Goal: Use online tool/utility: Utilize a website feature to perform a specific function

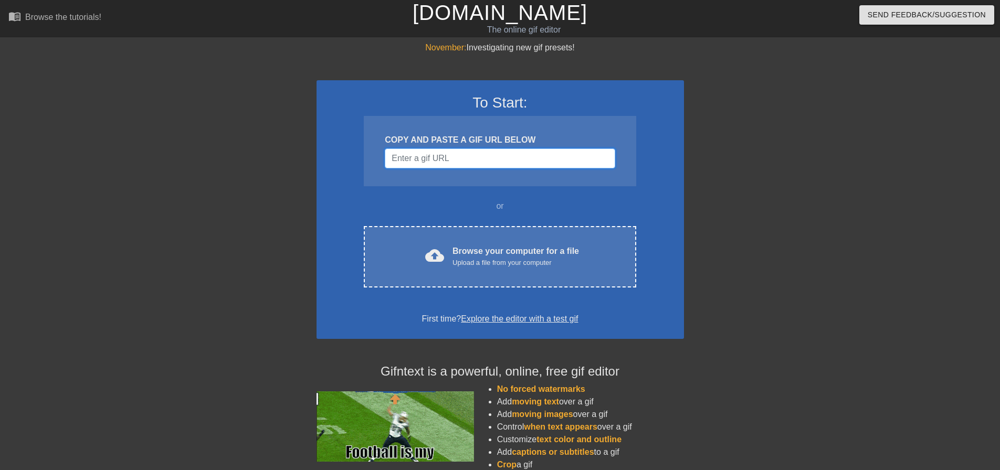
click at [499, 156] on input "Username" at bounding box center [500, 159] width 230 height 20
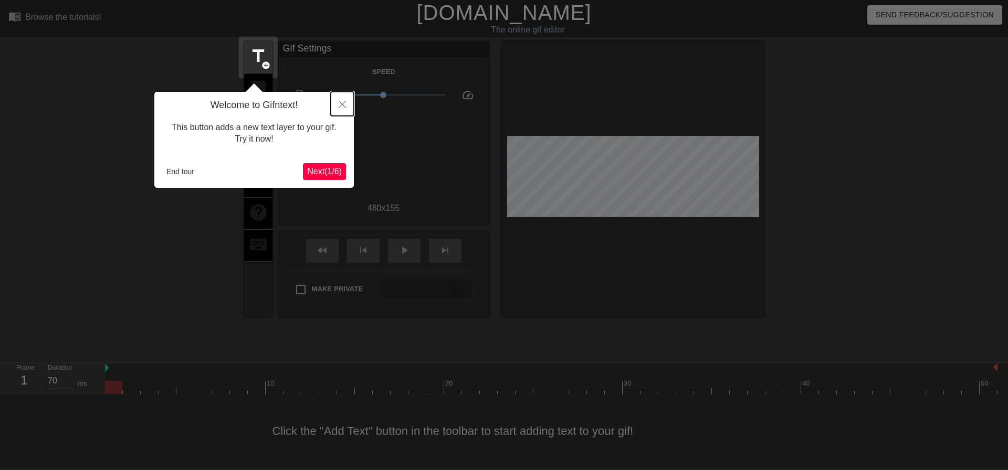
click at [339, 107] on icon "Close" at bounding box center [342, 104] width 7 height 7
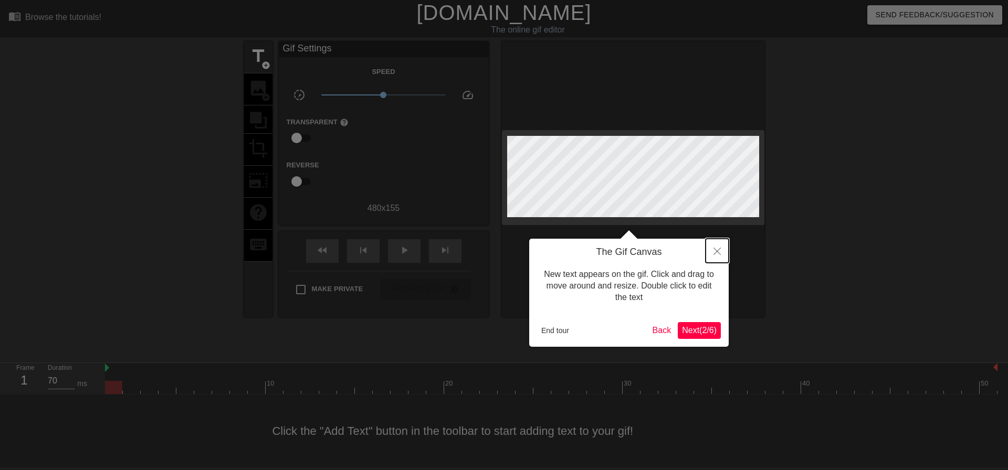
click at [717, 255] on icon "Close" at bounding box center [716, 251] width 7 height 7
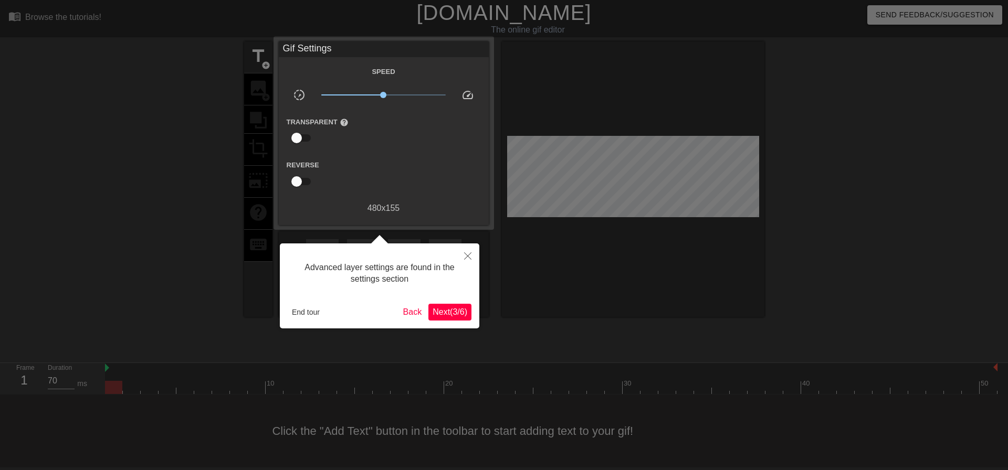
click at [452, 302] on div "Advanced layer settings are found in the settings section End tour Back Next ( …" at bounding box center [379, 286] width 199 height 85
click at [458, 313] on span "Next ( 3 / 6 )" at bounding box center [450, 312] width 35 height 9
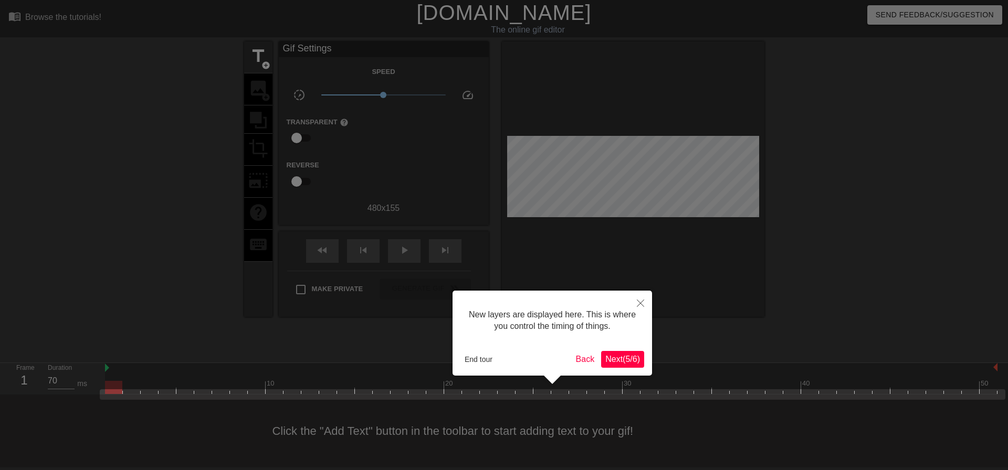
scroll to position [9, 0]
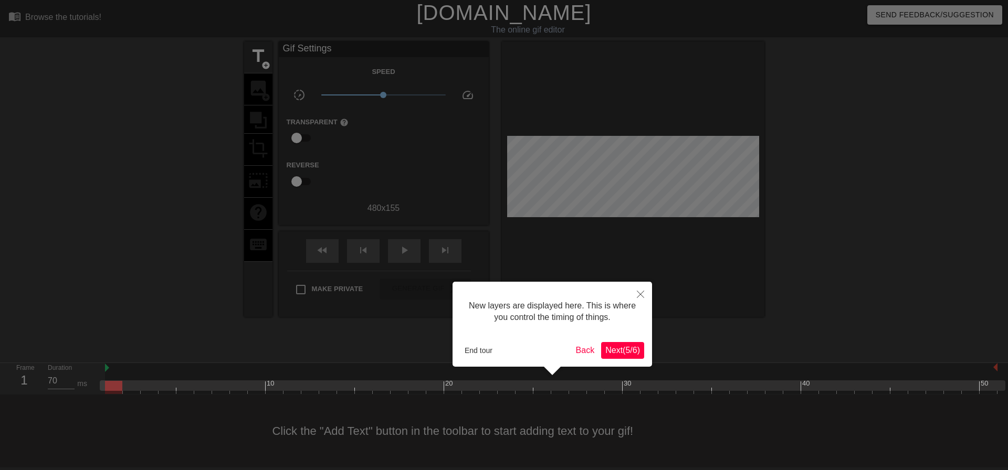
click at [617, 350] on span "Next ( 5 / 6 )" at bounding box center [622, 350] width 35 height 9
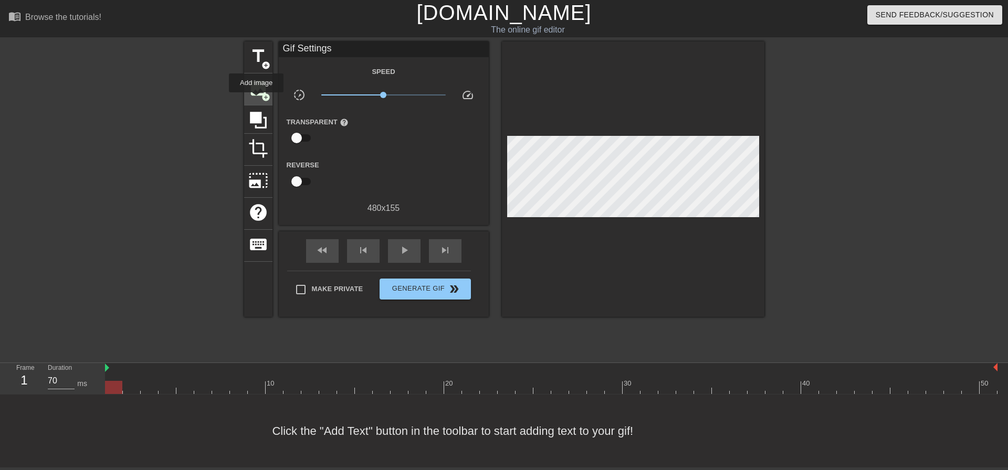
click at [256, 100] on div "image add_circle" at bounding box center [258, 89] width 28 height 32
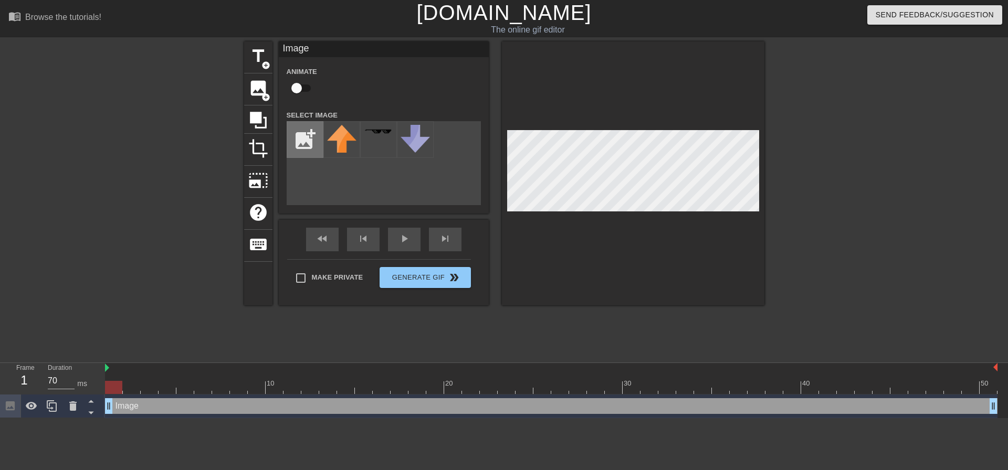
click at [302, 153] on input "file" at bounding box center [305, 140] width 36 height 36
type input "C:\fakepath\aicecube mascot.png"
click at [353, 135] on img at bounding box center [341, 134] width 29 height 19
drag, startPoint x: 352, startPoint y: 135, endPoint x: 341, endPoint y: 132, distance: 11.0
click at [341, 132] on img at bounding box center [341, 134] width 29 height 19
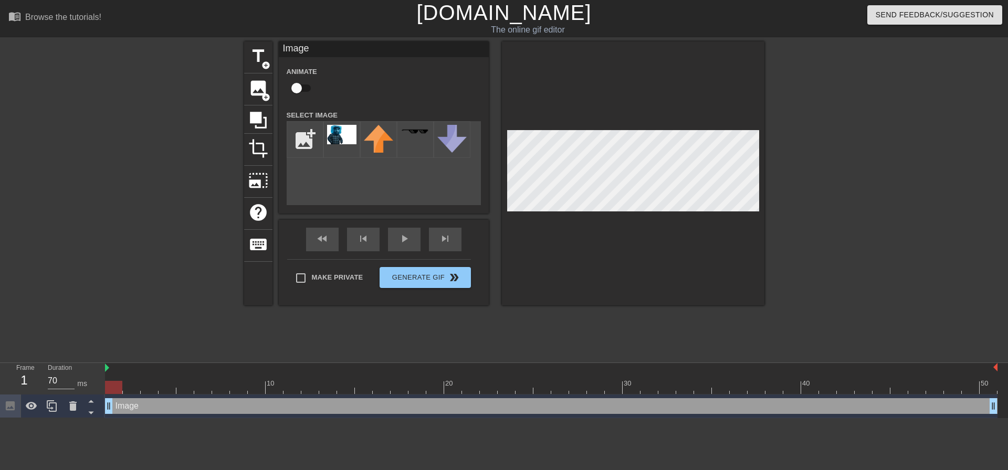
click at [665, 272] on div at bounding box center [633, 173] width 262 height 264
click at [67, 406] on icon at bounding box center [73, 406] width 13 height 13
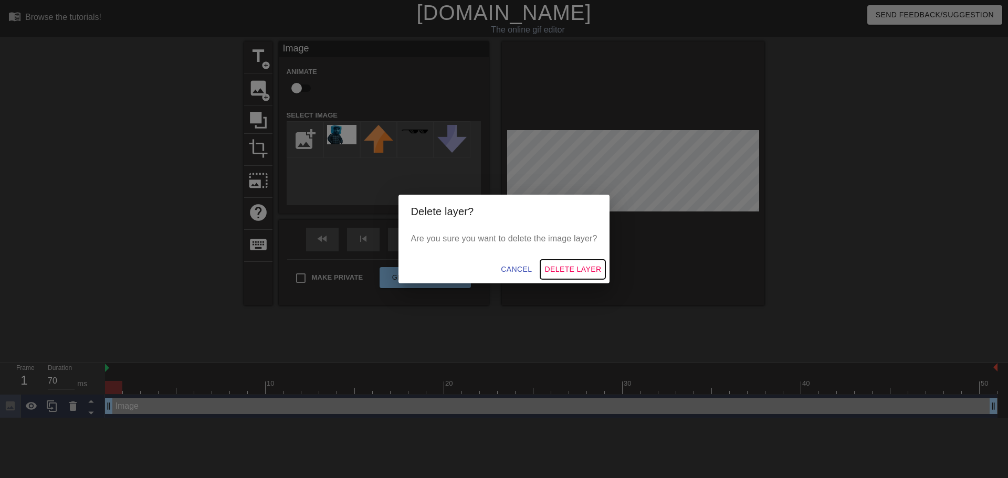
click at [583, 269] on span "Delete Layer" at bounding box center [572, 269] width 57 height 13
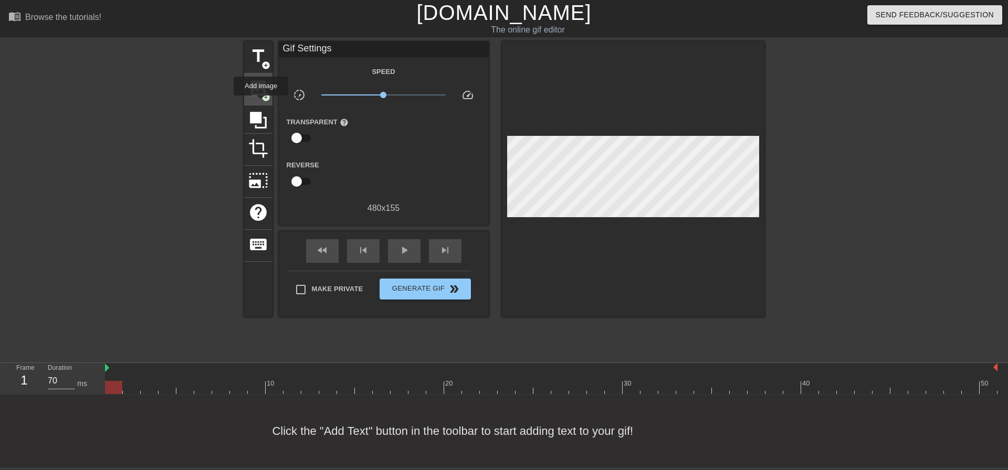
click at [261, 103] on div "image add_circle" at bounding box center [258, 89] width 28 height 32
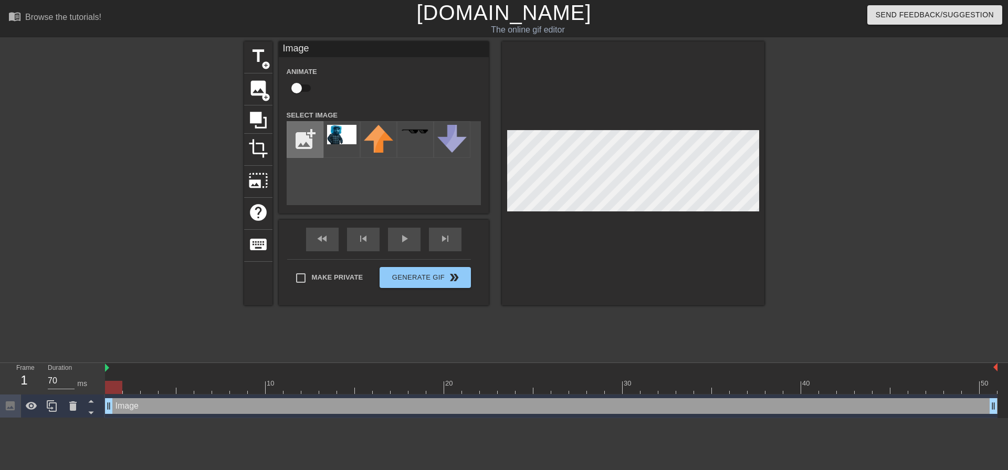
click at [309, 141] on input "file" at bounding box center [305, 140] width 36 height 36
type input "C:\fakepath\aicecube mascot no bg.png"
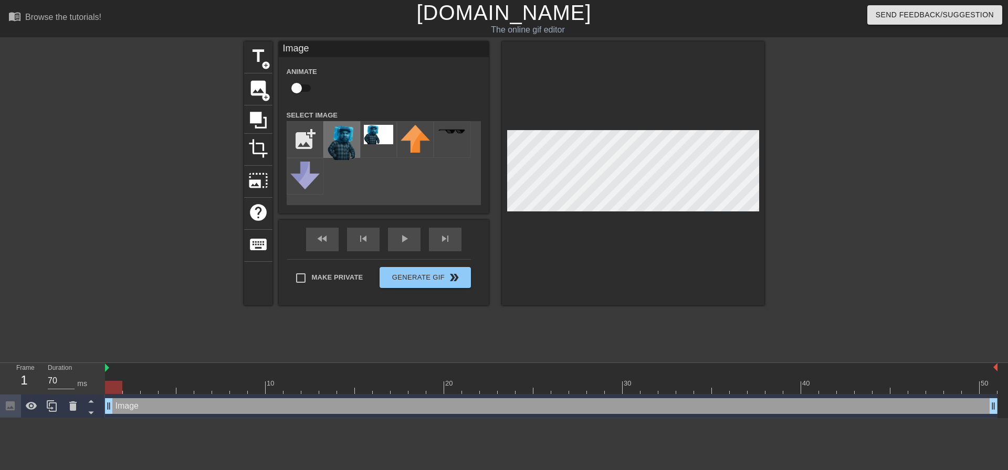
click at [345, 143] on img at bounding box center [341, 142] width 29 height 35
click at [338, 144] on img at bounding box center [341, 142] width 29 height 35
click at [346, 140] on img at bounding box center [341, 142] width 29 height 35
click at [299, 88] on input "checkbox" at bounding box center [297, 88] width 60 height 20
checkbox input "true"
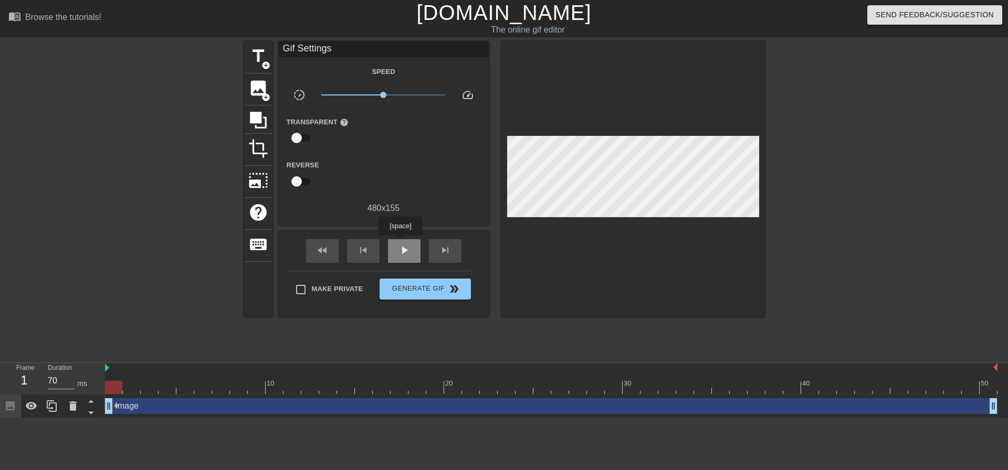
click at [400, 244] on span "play_arrow" at bounding box center [404, 250] width 13 height 13
click at [403, 246] on span "pause" at bounding box center [404, 250] width 13 height 13
drag, startPoint x: 433, startPoint y: 388, endPoint x: 243, endPoint y: 385, distance: 189.5
click at [243, 385] on div at bounding box center [238, 387] width 17 height 13
drag, startPoint x: 108, startPoint y: 408, endPoint x: 228, endPoint y: 412, distance: 119.7
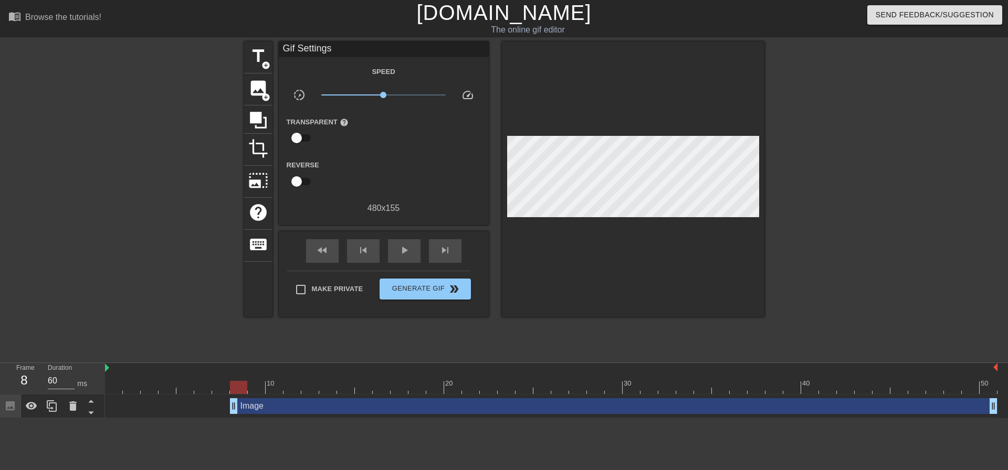
click at [228, 412] on div "Image drag_handle drag_handle" at bounding box center [551, 406] width 892 height 16
click at [185, 407] on div "Image drag_handle drag_handle" at bounding box center [551, 406] width 892 height 16
drag, startPoint x: 236, startPoint y: 387, endPoint x: 253, endPoint y: 392, distance: 17.3
click at [253, 392] on div at bounding box center [256, 387] width 17 height 13
drag, startPoint x: 235, startPoint y: 406, endPoint x: 250, endPoint y: 406, distance: 15.2
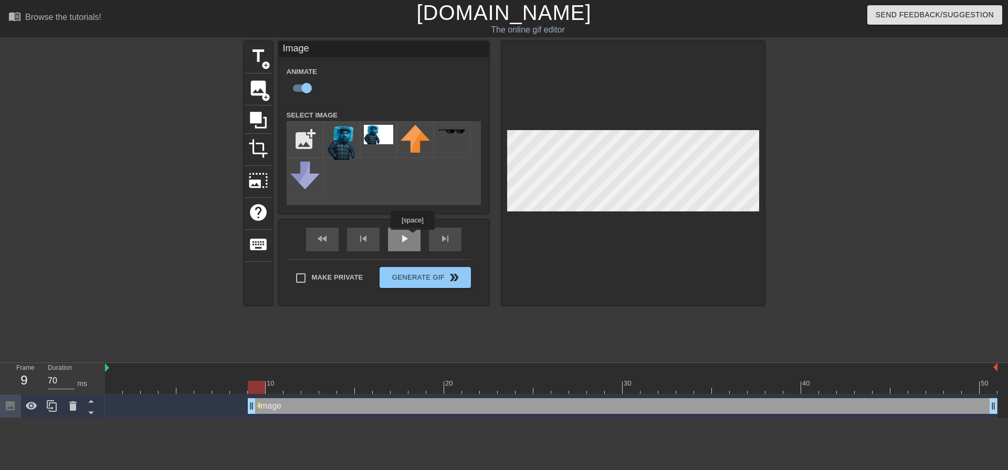
click at [412, 237] on div "fast_rewind skip_previous play_arrow skip_next" at bounding box center [383, 239] width 171 height 39
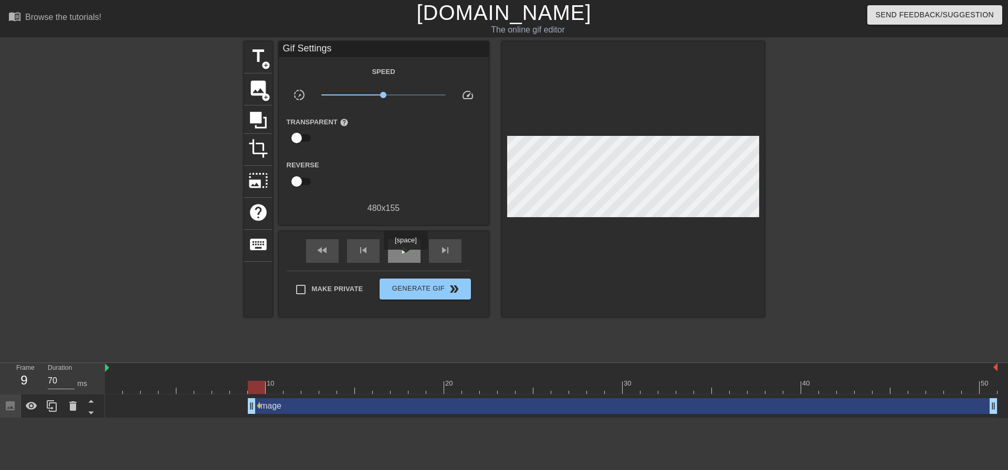
click at [405, 257] on div "play_arrow" at bounding box center [404, 251] width 33 height 24
click at [405, 254] on span "pause" at bounding box center [404, 250] width 13 height 13
click at [552, 391] on div at bounding box center [551, 387] width 892 height 13
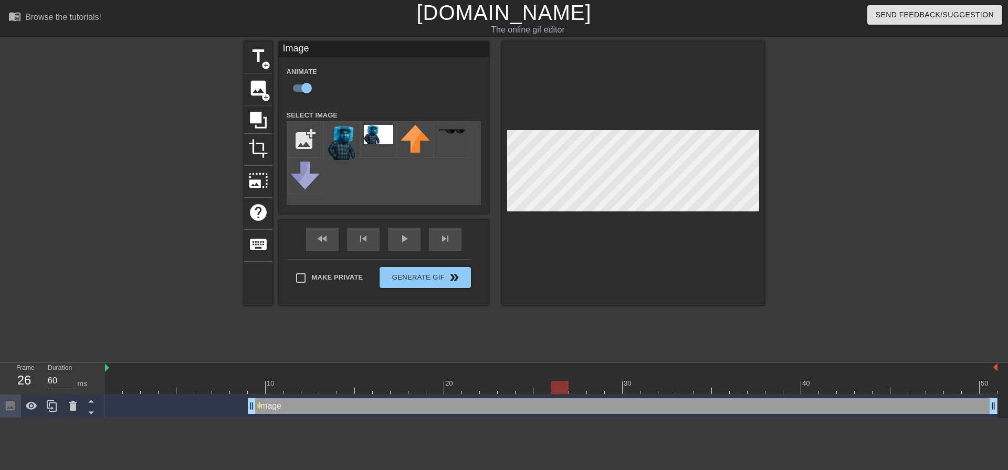
click at [392, 394] on div "10 20 30 40 50" at bounding box center [551, 378] width 892 height 31
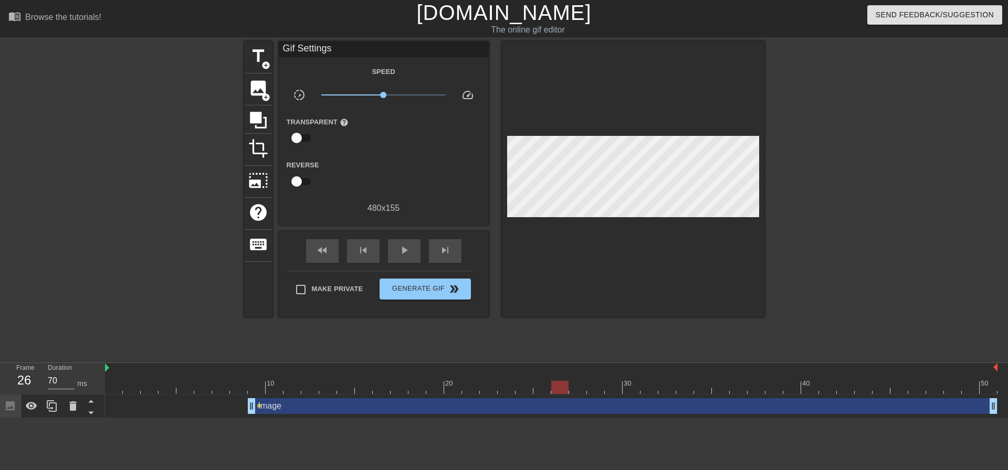
click at [378, 390] on div at bounding box center [551, 387] width 892 height 13
drag, startPoint x: 408, startPoint y: 392, endPoint x: 416, endPoint y: 391, distance: 8.5
click at [408, 392] on div at bounding box center [551, 387] width 892 height 13
drag, startPoint x: 433, startPoint y: 391, endPoint x: 446, endPoint y: 389, distance: 13.7
click at [434, 391] on div at bounding box center [551, 387] width 892 height 13
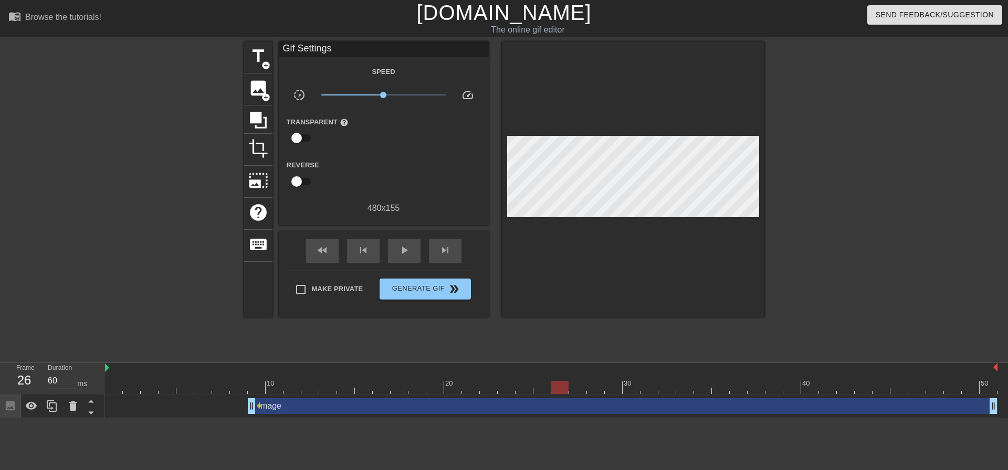
drag, startPoint x: 458, startPoint y: 386, endPoint x: 567, endPoint y: 390, distance: 109.3
click at [567, 390] on div at bounding box center [551, 387] width 892 height 13
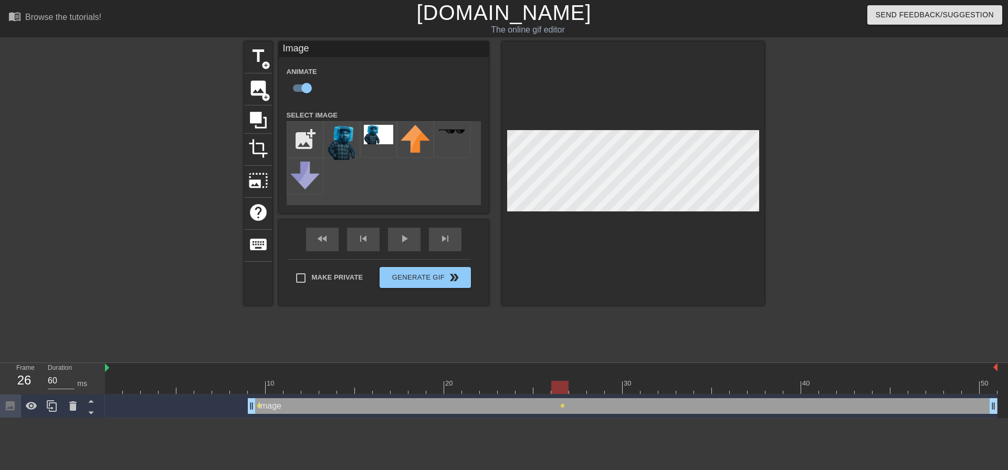
click at [719, 129] on div at bounding box center [633, 173] width 262 height 264
drag, startPoint x: 562, startPoint y: 392, endPoint x: 586, endPoint y: 390, distance: 23.7
click at [586, 391] on div at bounding box center [577, 387] width 17 height 13
drag, startPoint x: 576, startPoint y: 389, endPoint x: 614, endPoint y: 377, distance: 39.0
click at [612, 389] on div at bounding box center [613, 387] width 17 height 13
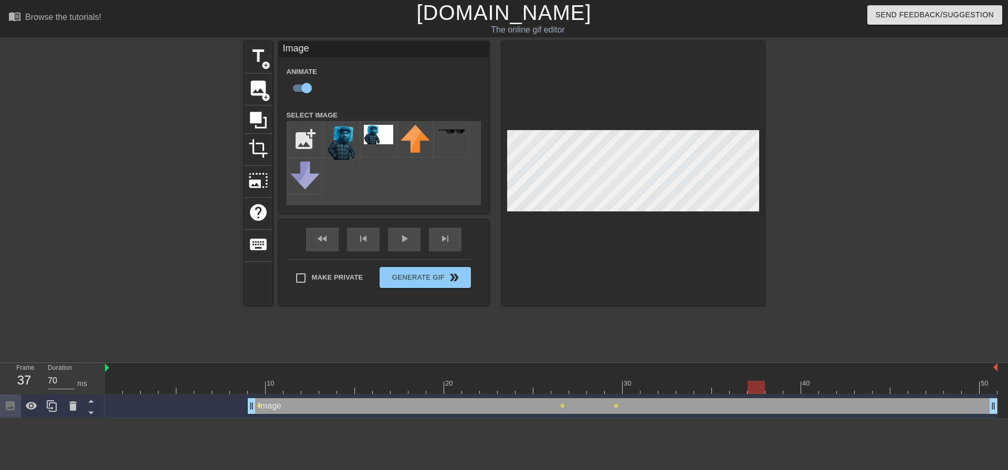
drag, startPoint x: 615, startPoint y: 384, endPoint x: 764, endPoint y: 379, distance: 149.2
click at [764, 379] on div "10 20 30 40 50" at bounding box center [551, 378] width 892 height 31
click at [667, 215] on div at bounding box center [633, 173] width 262 height 264
drag, startPoint x: 759, startPoint y: 385, endPoint x: 746, endPoint y: 383, distance: 13.2
click at [746, 383] on div at bounding box center [738, 387] width 17 height 13
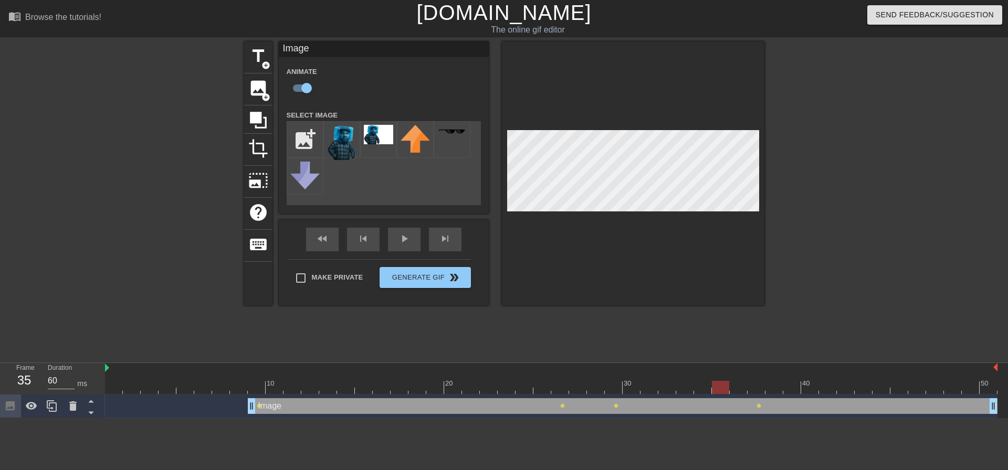
click at [720, 385] on div at bounding box center [551, 387] width 892 height 13
click at [705, 385] on div at bounding box center [551, 387] width 892 height 13
click at [716, 386] on div at bounding box center [551, 387] width 892 height 13
click at [741, 386] on div at bounding box center [551, 387] width 892 height 13
click at [759, 387] on div at bounding box center [551, 387] width 892 height 13
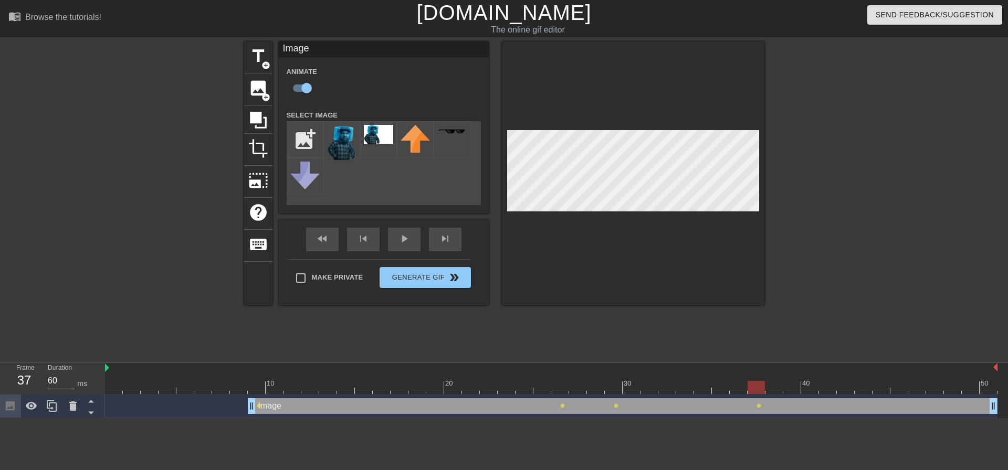
click at [775, 390] on div at bounding box center [551, 387] width 892 height 13
click at [787, 387] on div at bounding box center [551, 387] width 892 height 13
click at [775, 384] on div at bounding box center [551, 387] width 892 height 13
click at [785, 386] on div at bounding box center [551, 387] width 892 height 13
click at [807, 386] on div at bounding box center [551, 387] width 892 height 13
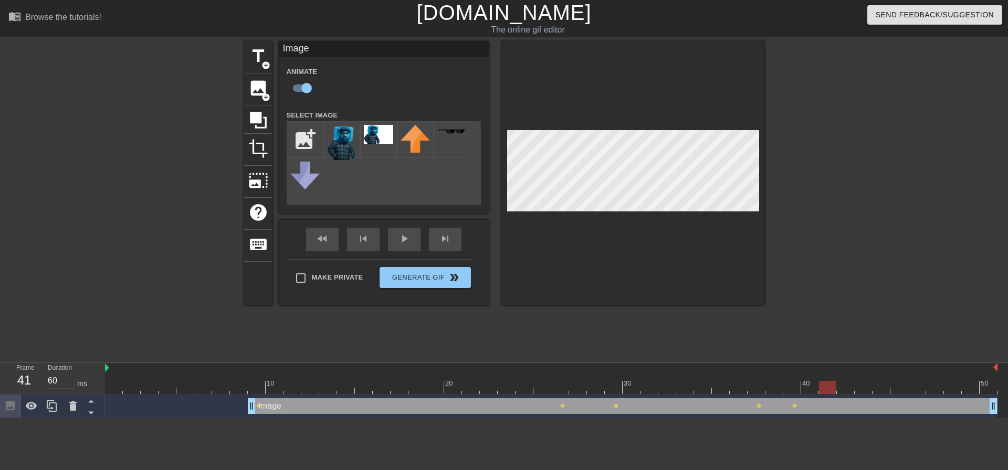
click at [831, 391] on div at bounding box center [551, 387] width 892 height 13
click at [850, 394] on div at bounding box center [551, 387] width 892 height 13
click at [807, 388] on div at bounding box center [551, 387] width 892 height 13
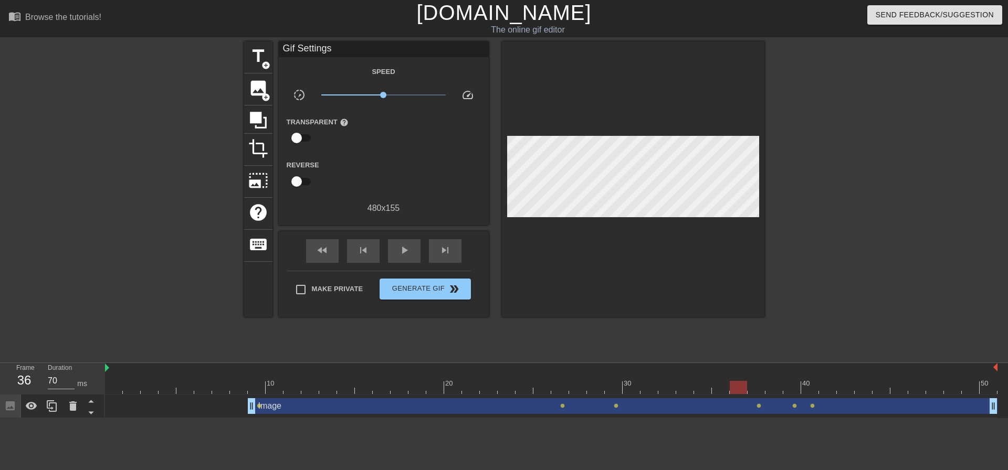
drag, startPoint x: 749, startPoint y: 394, endPoint x: 739, endPoint y: 392, distance: 10.7
click at [739, 392] on div at bounding box center [551, 387] width 892 height 13
click at [760, 390] on div at bounding box center [551, 387] width 892 height 13
click at [777, 390] on div at bounding box center [551, 387] width 892 height 13
click at [783, 390] on div at bounding box center [551, 387] width 892 height 13
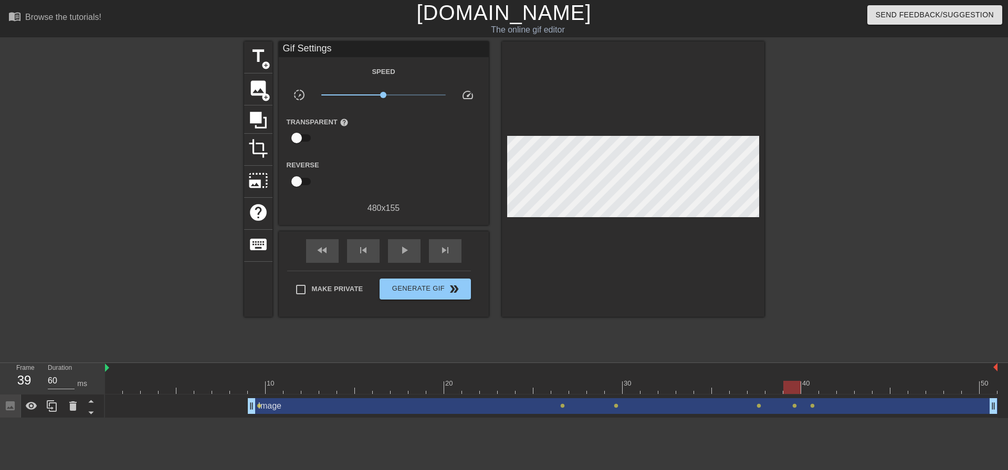
click at [776, 387] on div at bounding box center [551, 387] width 892 height 13
click at [791, 389] on div at bounding box center [551, 387] width 892 height 13
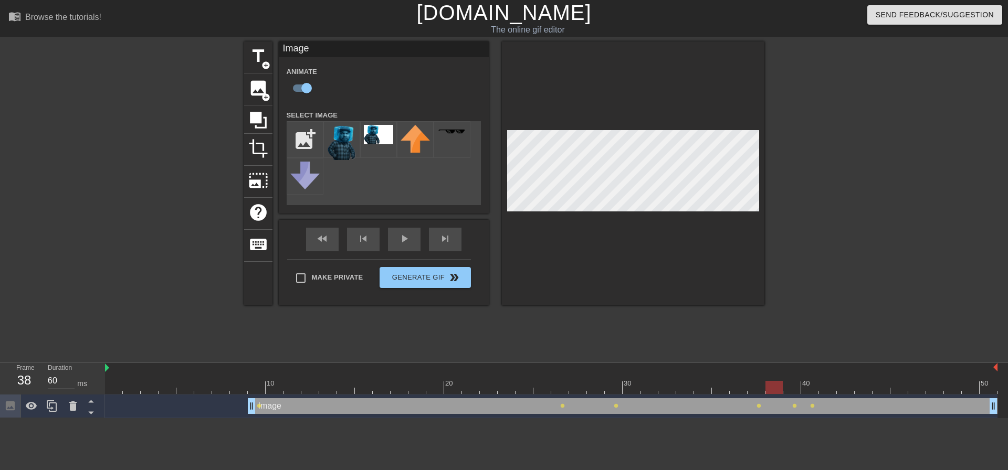
click at [771, 385] on div at bounding box center [551, 387] width 892 height 13
click at [786, 388] on div at bounding box center [551, 387] width 892 height 13
click at [771, 389] on div at bounding box center [551, 387] width 892 height 13
click at [787, 390] on div at bounding box center [551, 387] width 892 height 13
click at [777, 385] on div at bounding box center [551, 387] width 892 height 13
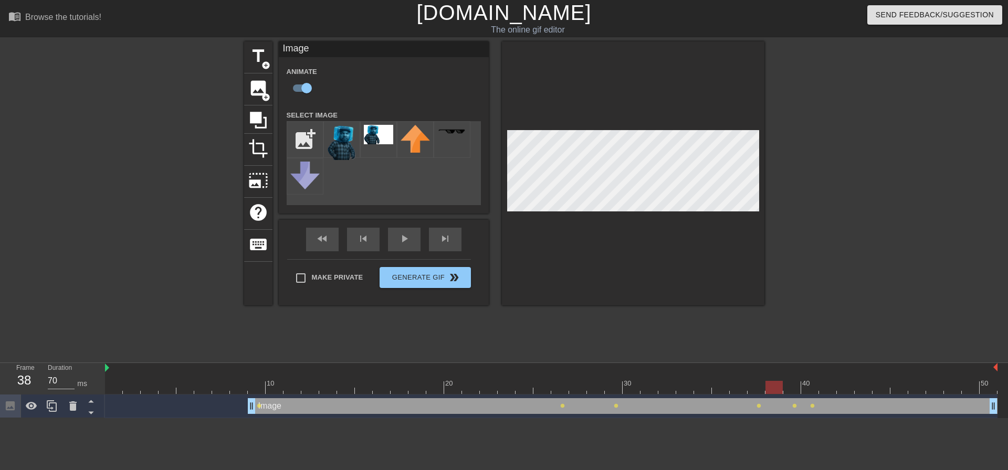
click at [790, 387] on div at bounding box center [551, 387] width 892 height 13
click at [801, 389] on div at bounding box center [551, 387] width 892 height 13
drag, startPoint x: 810, startPoint y: 390, endPoint x: 824, endPoint y: 391, distance: 13.7
click at [811, 390] on div at bounding box center [551, 387] width 892 height 13
click at [824, 391] on div at bounding box center [551, 387] width 892 height 13
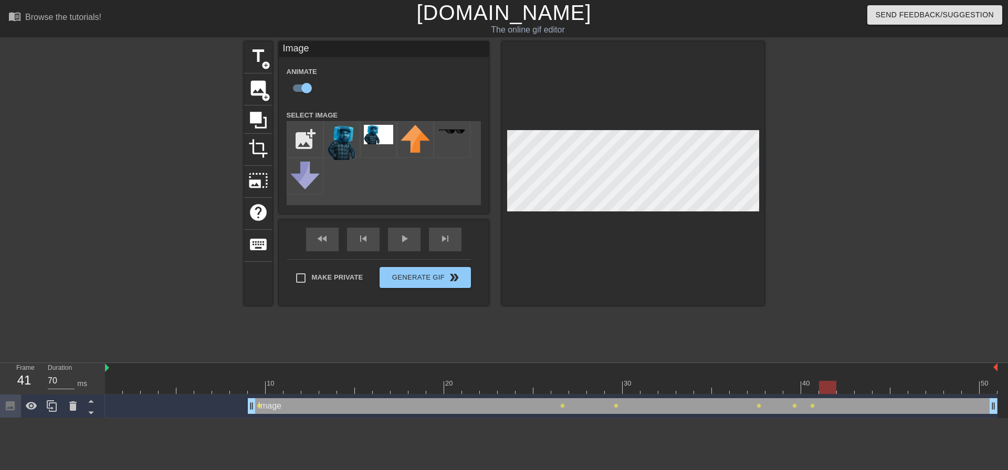
click at [808, 390] on div at bounding box center [551, 387] width 892 height 13
click at [792, 388] on div at bounding box center [551, 387] width 892 height 13
click at [804, 387] on div at bounding box center [551, 387] width 892 height 13
click at [825, 383] on div at bounding box center [551, 387] width 892 height 13
click at [844, 390] on div at bounding box center [551, 387] width 892 height 13
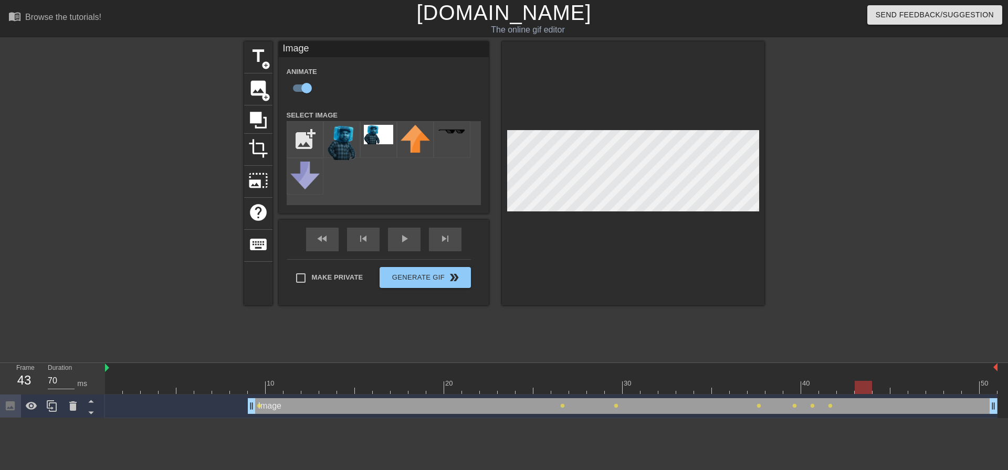
click at [863, 391] on div at bounding box center [551, 387] width 892 height 13
click at [871, 391] on div at bounding box center [863, 387] width 17 height 13
click at [883, 384] on div at bounding box center [551, 387] width 892 height 13
click at [863, 383] on div at bounding box center [551, 387] width 892 height 13
click at [833, 384] on div at bounding box center [551, 387] width 892 height 13
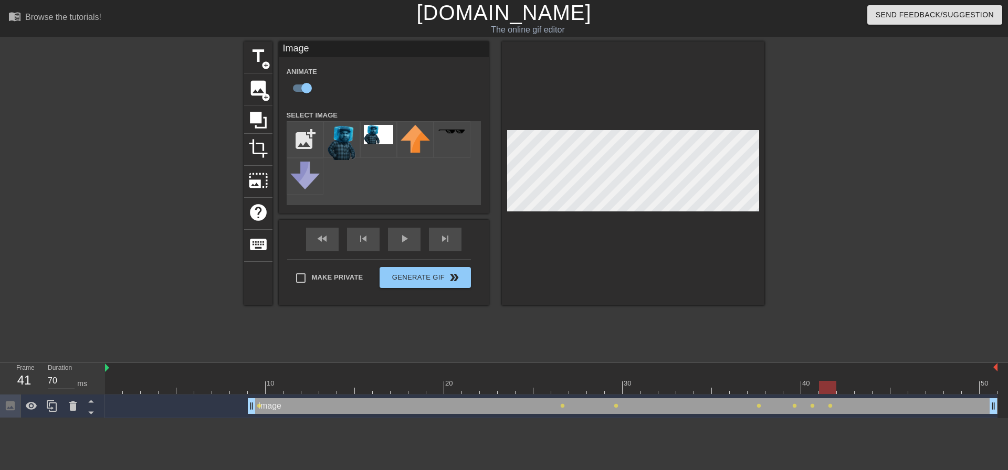
click at [850, 385] on div at bounding box center [551, 387] width 892 height 13
click at [868, 388] on div at bounding box center [551, 387] width 892 height 13
click at [883, 386] on div at bounding box center [551, 387] width 892 height 13
click at [902, 393] on div at bounding box center [551, 387] width 892 height 13
click at [918, 384] on div at bounding box center [551, 387] width 892 height 13
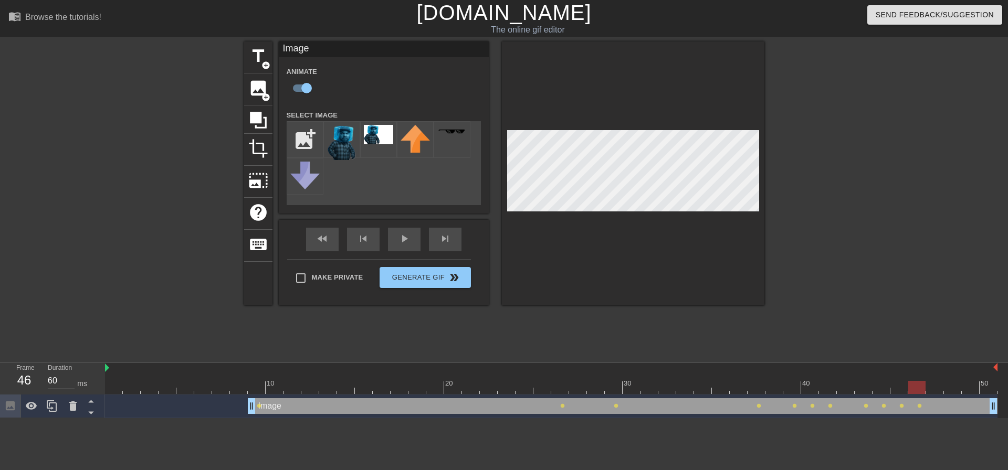
click at [933, 387] on div at bounding box center [551, 387] width 892 height 13
click at [956, 386] on div at bounding box center [551, 387] width 892 height 13
click at [970, 385] on div at bounding box center [551, 387] width 892 height 13
click at [933, 391] on div at bounding box center [551, 387] width 892 height 13
click at [951, 392] on div at bounding box center [551, 387] width 892 height 13
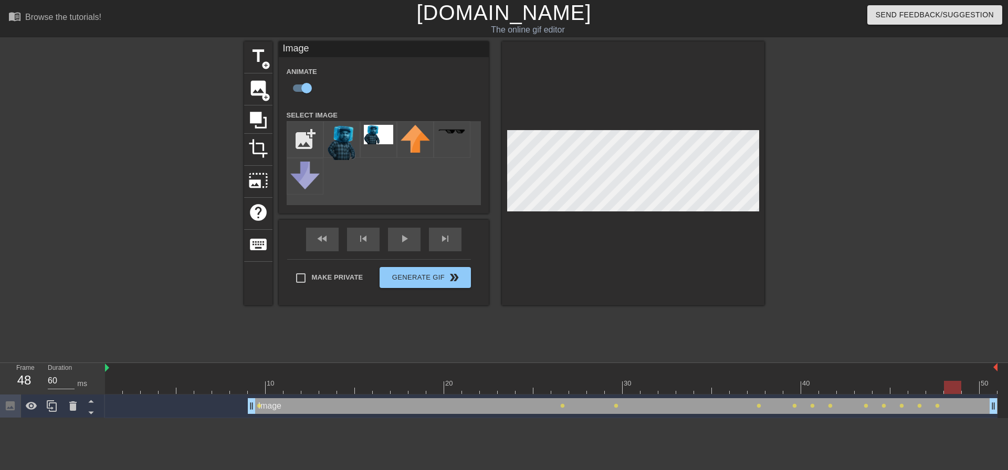
click at [827, 385] on div at bounding box center [551, 387] width 892 height 13
click at [860, 392] on div at bounding box center [551, 387] width 892 height 13
drag, startPoint x: 781, startPoint y: 389, endPoint x: 958, endPoint y: 392, distance: 176.9
click at [958, 392] on div at bounding box center [551, 387] width 892 height 13
click at [969, 387] on div at bounding box center [551, 387] width 892 height 13
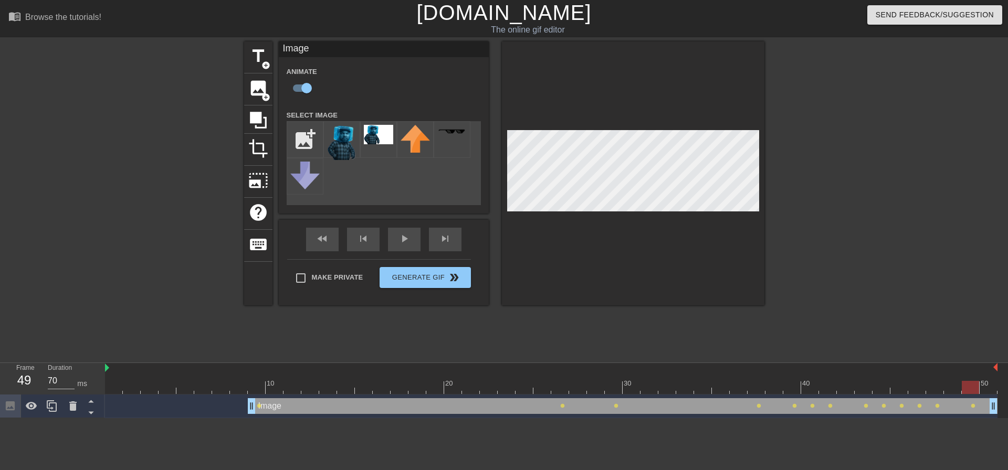
click at [950, 382] on div at bounding box center [551, 387] width 892 height 13
click at [968, 386] on div at bounding box center [551, 387] width 892 height 13
click at [984, 389] on div at bounding box center [551, 387] width 892 height 13
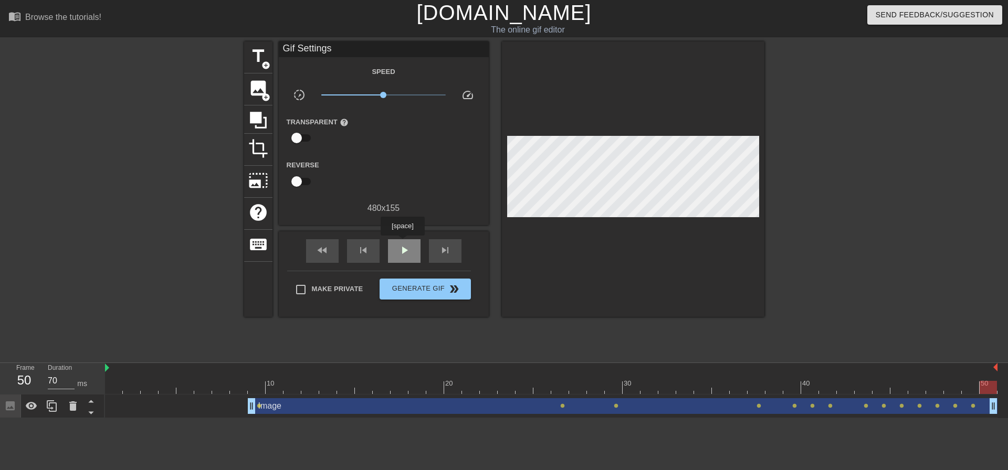
click at [402, 244] on span "play_arrow" at bounding box center [404, 250] width 13 height 13
click at [260, 56] on span "title" at bounding box center [258, 56] width 20 height 20
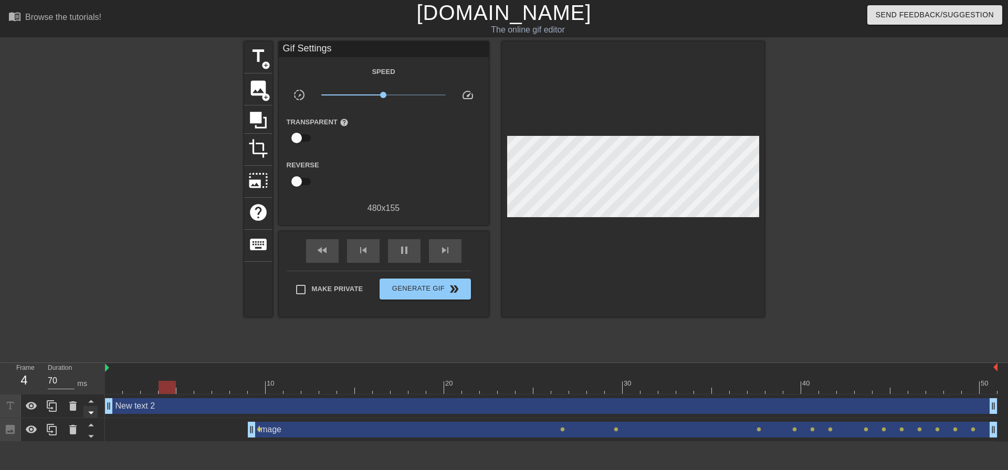
drag, startPoint x: 841, startPoint y: 408, endPoint x: 92, endPoint y: 413, distance: 748.1
click at [92, 413] on div "Frame 4 Duration 70 ms 10 20 30 40 50 New text 2 drag_handle drag_handle Image …" at bounding box center [504, 402] width 1008 height 79
click at [162, 413] on div "New text 2 drag_handle drag_handle" at bounding box center [551, 406] width 892 height 16
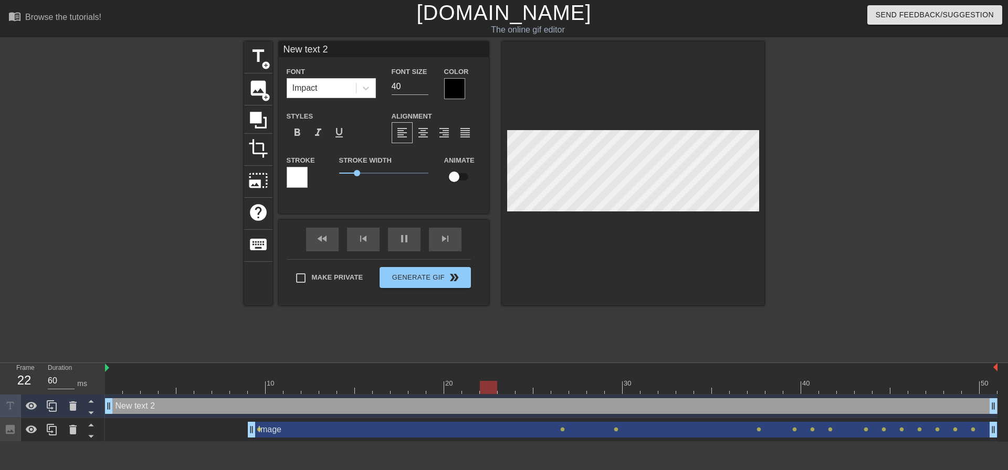
click at [163, 413] on div "New text 2 drag_handle drag_handle" at bounding box center [551, 406] width 892 height 16
click at [151, 409] on div "New text 2 drag_handle drag_handle" at bounding box center [551, 406] width 892 height 16
click at [315, 52] on input "New text 2" at bounding box center [384, 49] width 210 height 16
drag, startPoint x: 352, startPoint y: 51, endPoint x: 238, endPoint y: 54, distance: 114.0
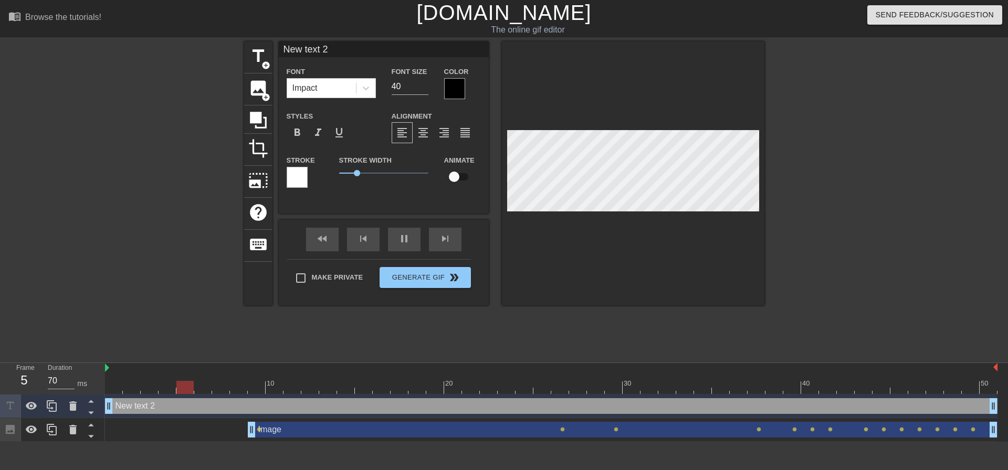
click at [233, 51] on div "title add_circle image add_circle crop photo_size_select_large help keyboard Ne…" at bounding box center [504, 198] width 1008 height 315
type input "60"
type input "A"
type input "70"
type input "AI"
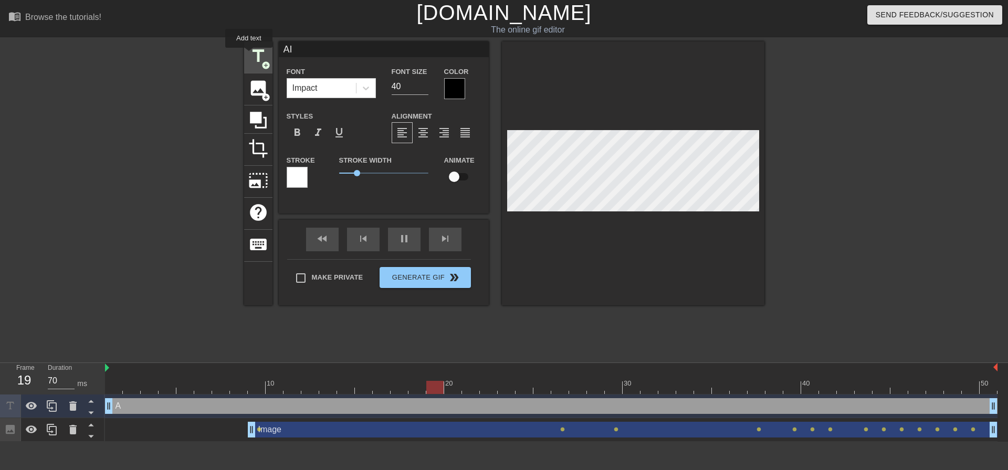
type input "60"
type input "AIC"
type input "70"
type input "AICE"
type input "60"
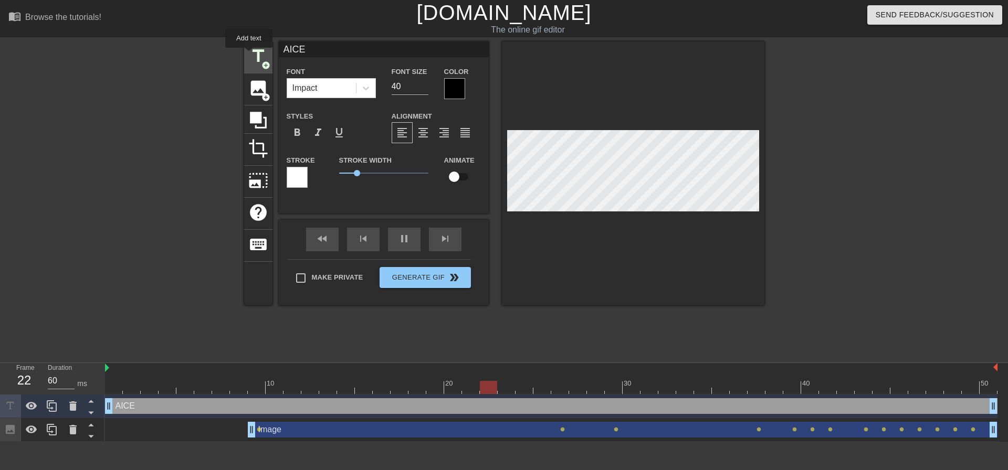
type input "AICE C"
type input "70"
type input "AICE CUB"
type input "60"
type input "AICE CUBE"
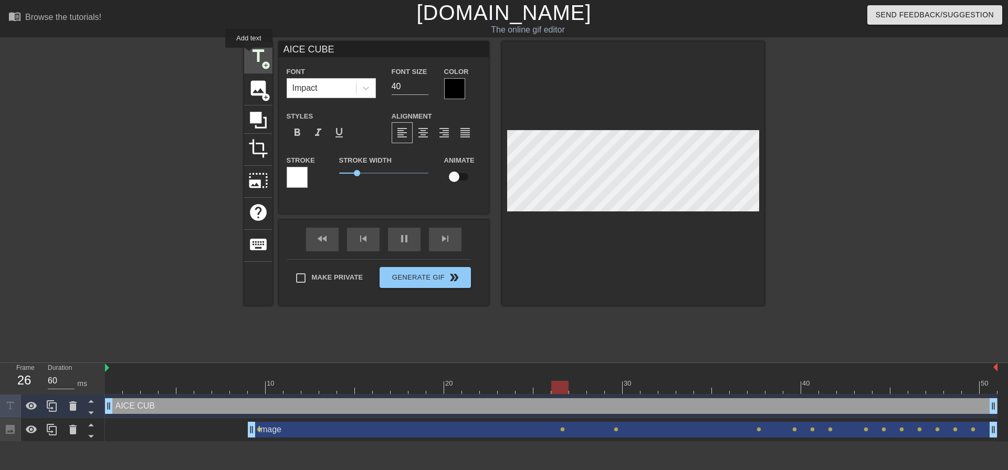
type input "70"
type input "AICE CUBE"
type input "60"
type input "AICE CUBE B"
type input "70"
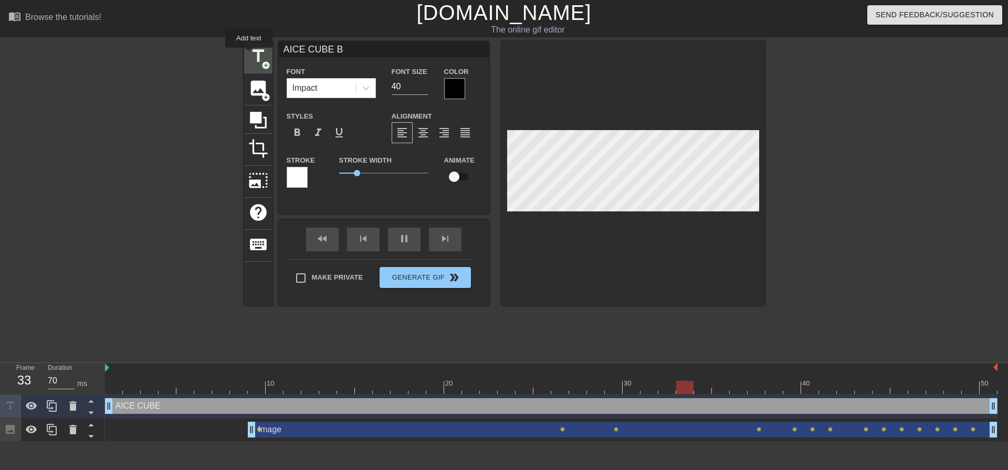
type input "AICE CUBE BI"
type input "60"
type input "AICE CUBE BIT"
type input "70"
type input "AICE CUBE BITC"
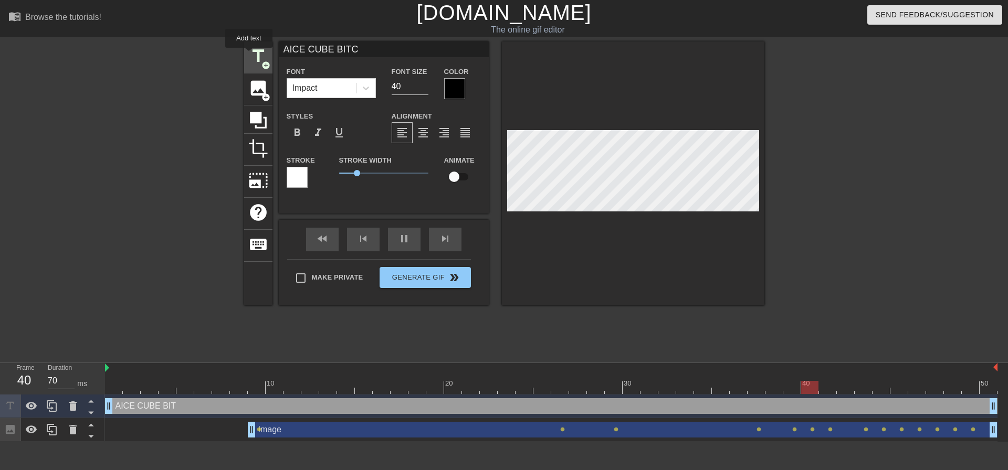
type input "60"
type input "AICE CUBE BITCH"
type input "70"
type input "AICE CUBE BITCHES"
type input "70"
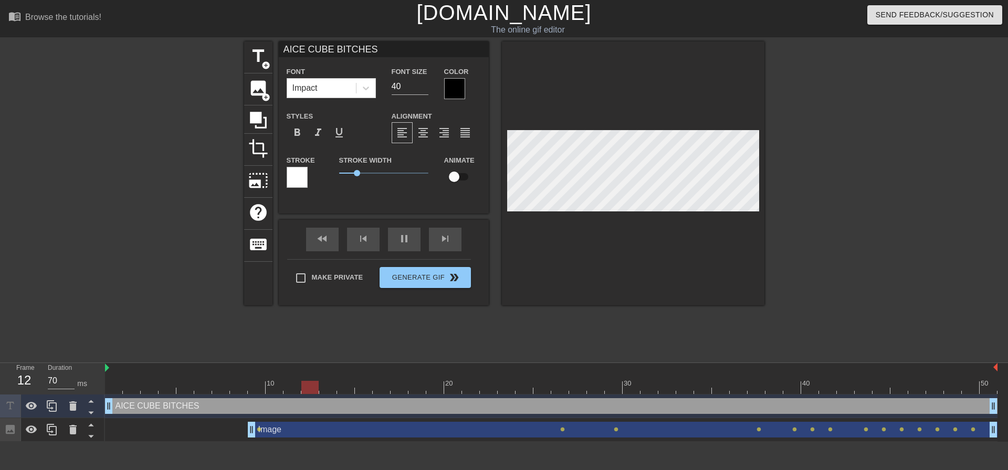
type input "AICE CUBE BITCHES"
click at [689, 267] on div at bounding box center [633, 173] width 262 height 264
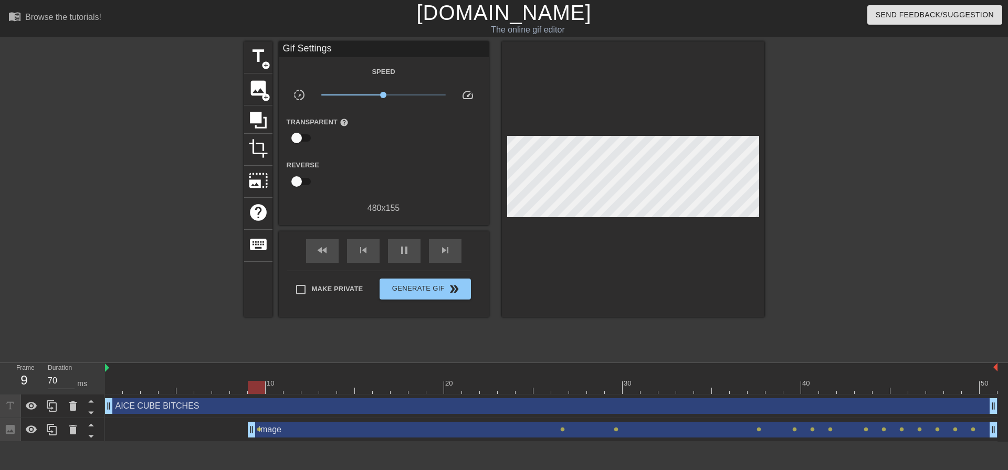
click at [848, 225] on div at bounding box center [855, 198] width 157 height 315
type input "70"
click at [412, 288] on span "Generate Gif double_arrow" at bounding box center [425, 289] width 82 height 13
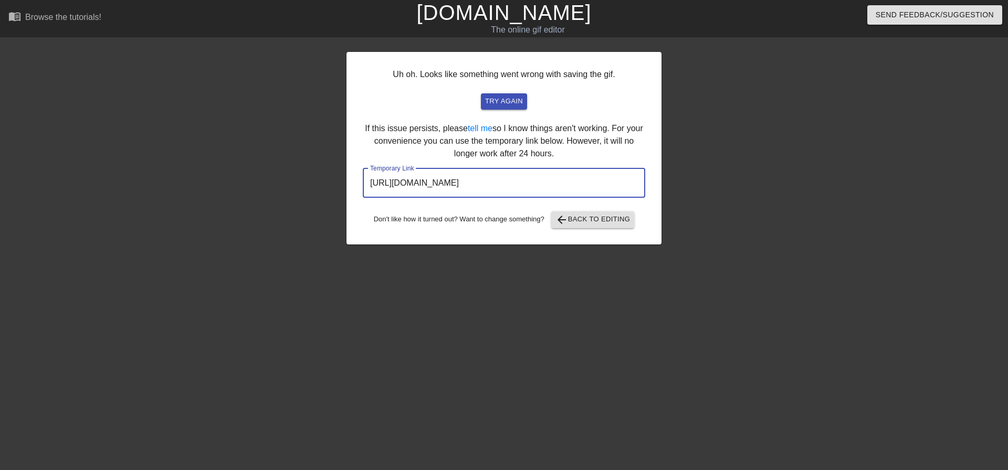
drag, startPoint x: 598, startPoint y: 182, endPoint x: 344, endPoint y: 187, distance: 254.7
click at [344, 186] on div "Uh oh. Looks like something went wrong with saving the gif. try again If this i…" at bounding box center [504, 198] width 1008 height 315
click at [517, 101] on span "try again" at bounding box center [504, 102] width 38 height 12
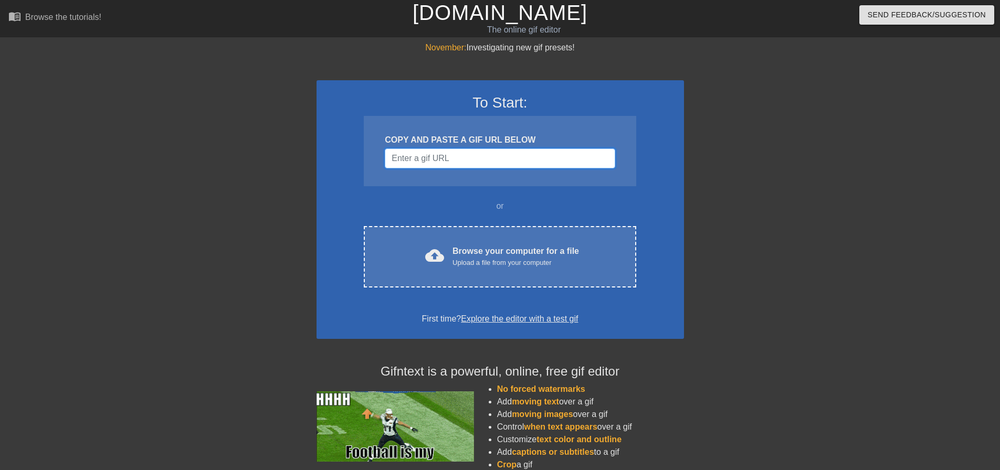
click at [573, 168] on input "Username" at bounding box center [500, 159] width 230 height 20
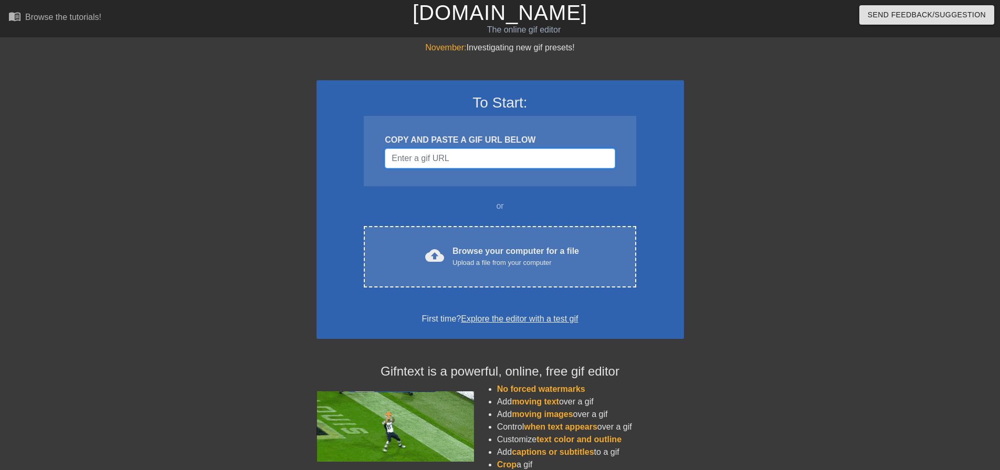
click at [569, 164] on input "Username" at bounding box center [500, 159] width 230 height 20
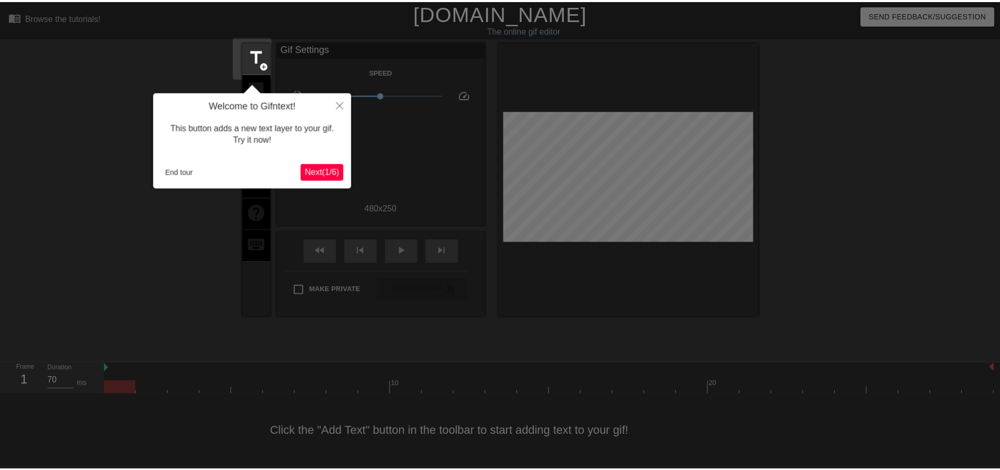
scroll to position [5, 0]
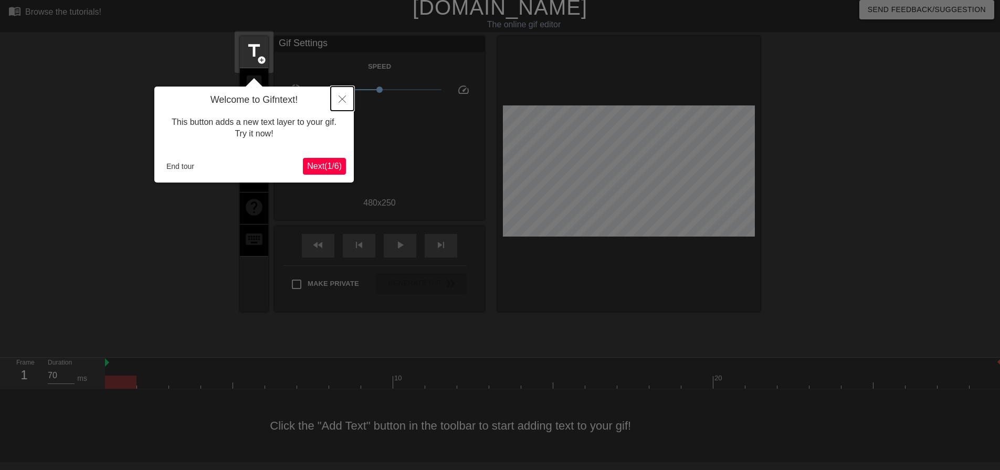
click at [337, 92] on button "Close" at bounding box center [342, 99] width 23 height 24
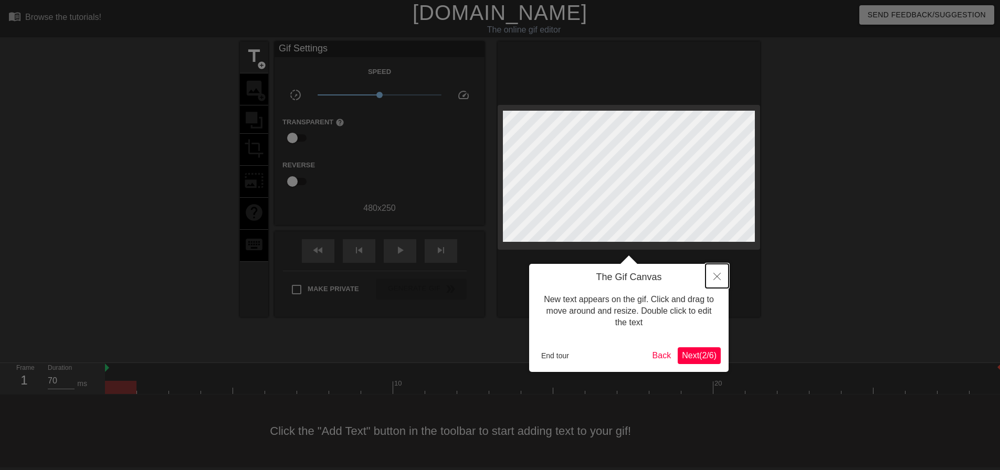
click at [717, 275] on icon "Close" at bounding box center [716, 276] width 7 height 7
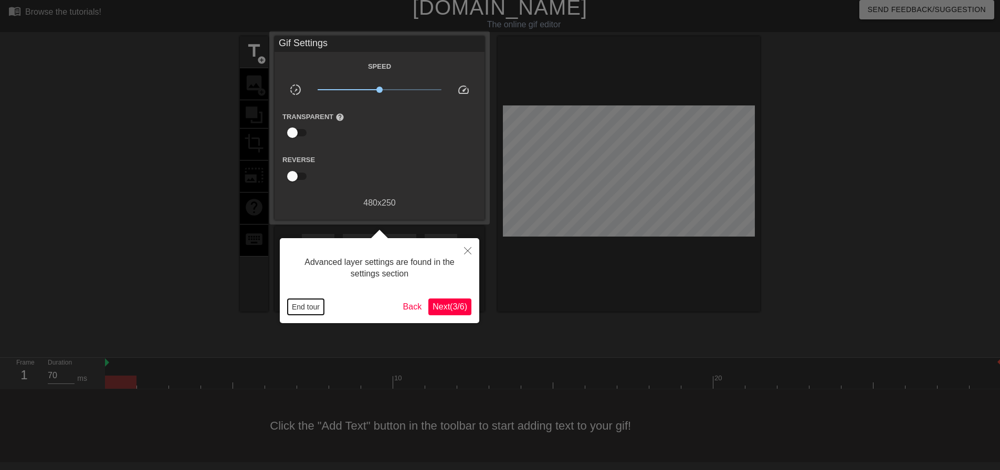
click at [311, 307] on button "End tour" at bounding box center [306, 307] width 36 height 16
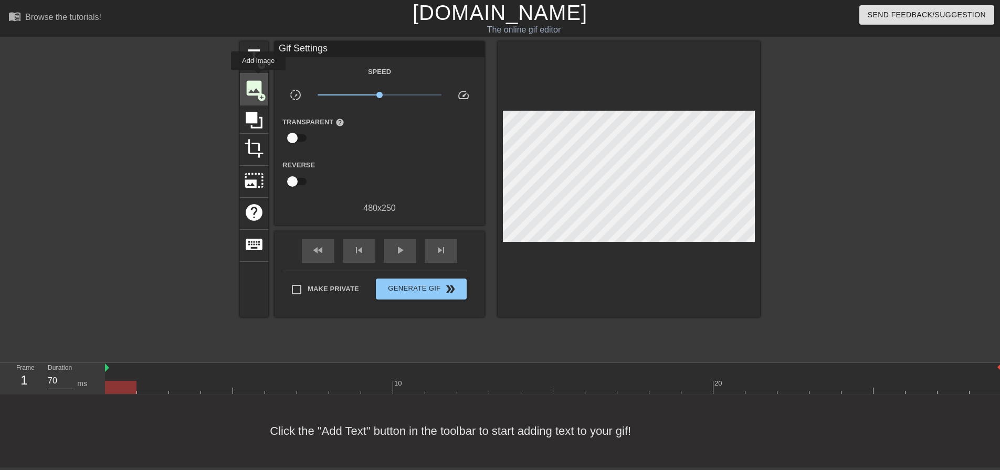
click at [256, 78] on span "image" at bounding box center [254, 88] width 20 height 20
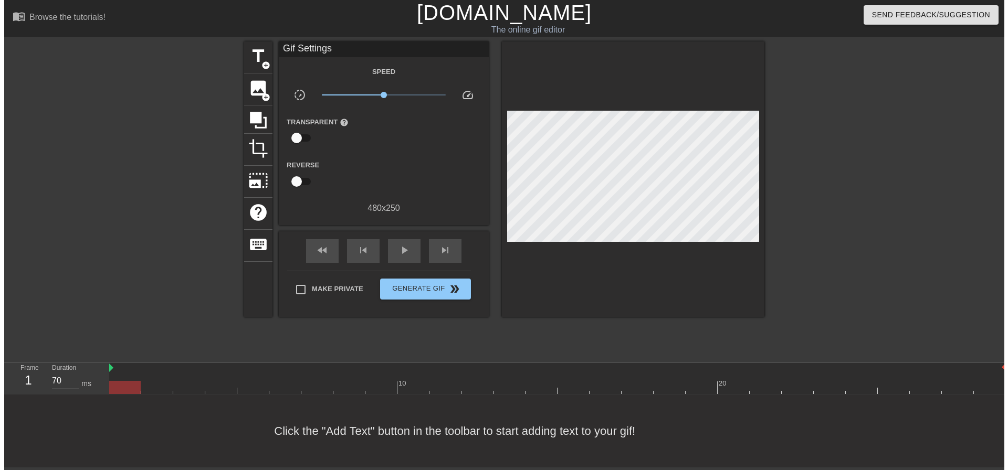
scroll to position [0, 0]
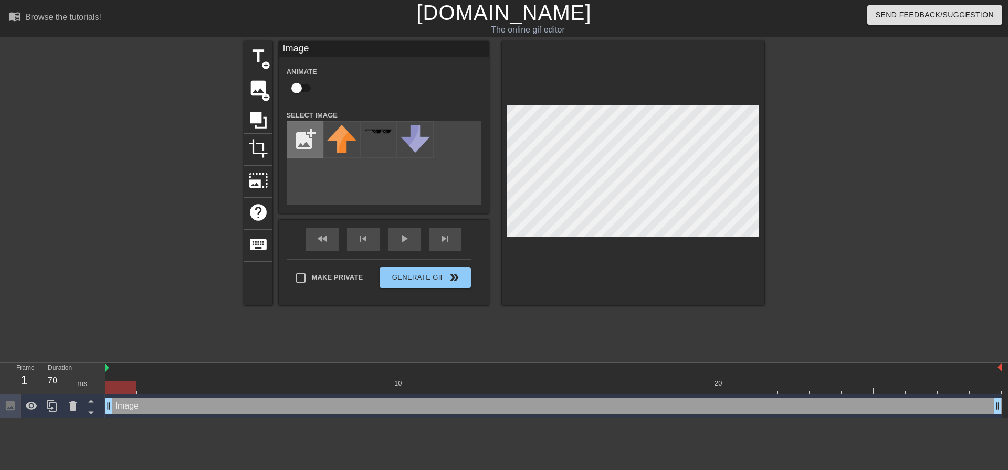
click at [309, 131] on input "file" at bounding box center [305, 140] width 36 height 36
type input "C:\fakepath\aicecube mascot no bg.png"
click at [341, 142] on img at bounding box center [341, 142] width 29 height 35
click at [627, 266] on div at bounding box center [633, 173] width 262 height 264
click at [349, 133] on img at bounding box center [341, 142] width 29 height 35
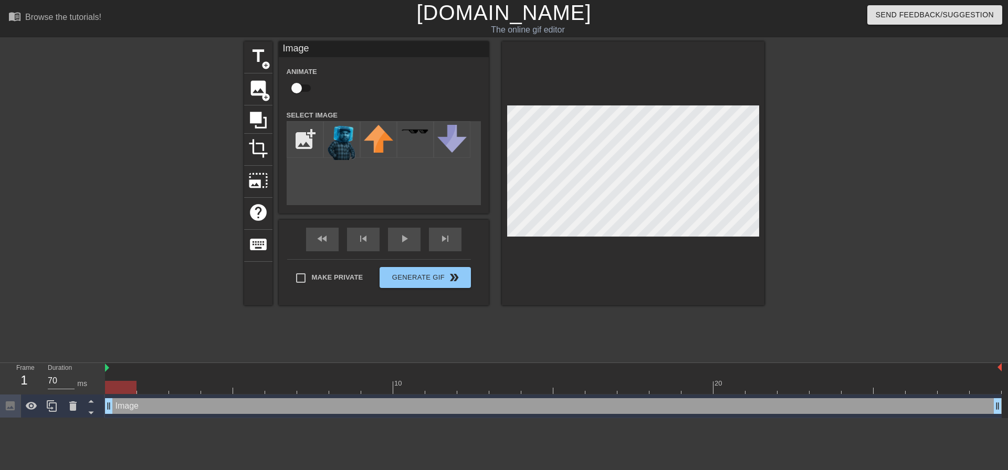
click at [298, 89] on input "checkbox" at bounding box center [297, 88] width 60 height 20
checkbox input "true"
click at [148, 386] on div at bounding box center [553, 387] width 897 height 13
click at [123, 383] on div at bounding box center [553, 387] width 897 height 13
click at [154, 389] on div at bounding box center [553, 387] width 897 height 13
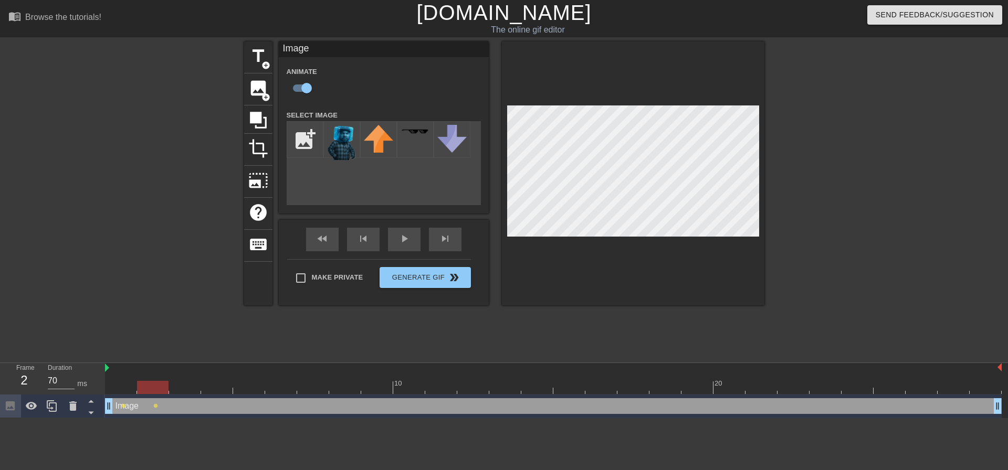
click at [184, 387] on div at bounding box center [553, 387] width 897 height 13
click at [218, 385] on div at bounding box center [553, 387] width 897 height 13
click at [247, 383] on div at bounding box center [553, 387] width 897 height 13
click at [286, 384] on div at bounding box center [553, 387] width 897 height 13
click at [310, 384] on div at bounding box center [553, 387] width 897 height 13
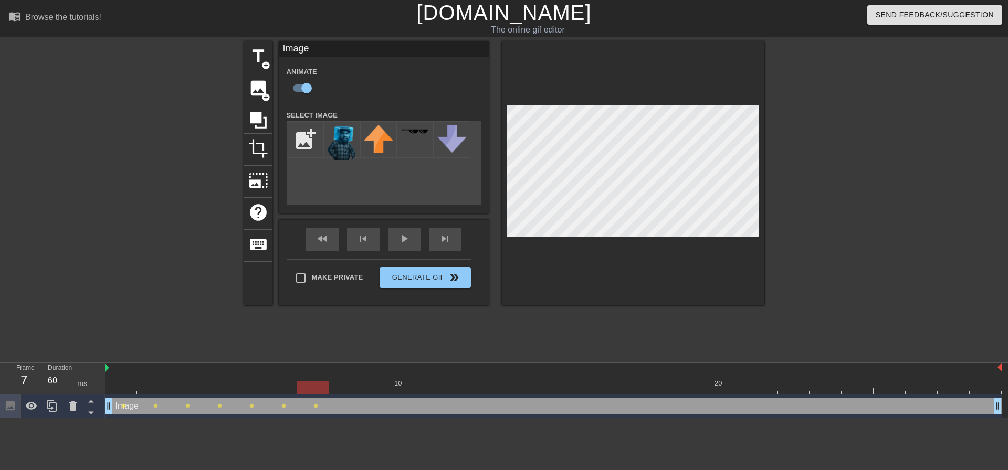
click at [344, 392] on div at bounding box center [553, 387] width 897 height 13
click at [374, 384] on div at bounding box center [553, 387] width 897 height 13
click at [415, 384] on div at bounding box center [553, 387] width 897 height 13
click at [440, 387] on div at bounding box center [553, 387] width 897 height 13
click at [477, 382] on div at bounding box center [553, 387] width 897 height 13
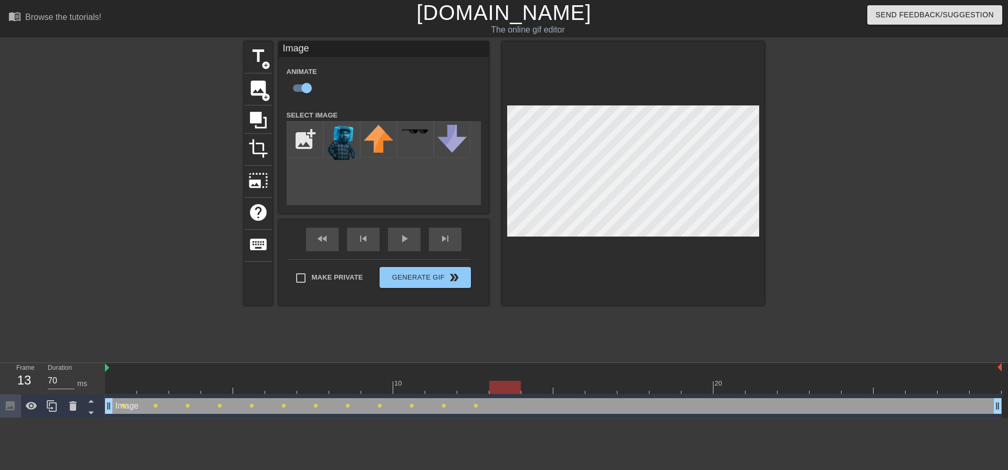
click at [507, 384] on div at bounding box center [553, 387] width 897 height 13
click at [541, 382] on div at bounding box center [553, 387] width 897 height 13
click at [561, 393] on div at bounding box center [553, 387] width 897 height 13
click at [535, 382] on div at bounding box center [553, 387] width 897 height 13
click at [572, 380] on div at bounding box center [569, 380] width 32 height 13
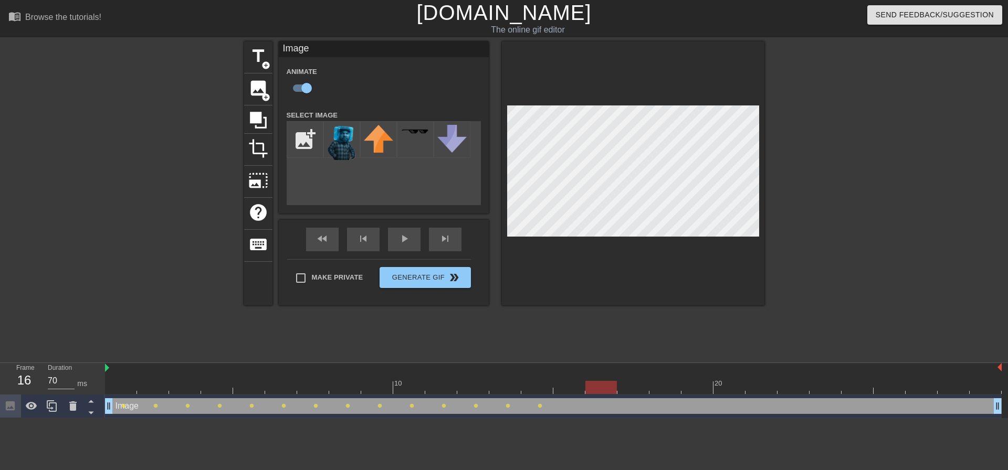
click at [602, 384] on div at bounding box center [553, 387] width 897 height 13
click at [632, 380] on div at bounding box center [633, 380] width 32 height 13
click at [661, 387] on div at bounding box center [553, 387] width 897 height 13
click at [691, 386] on div at bounding box center [553, 387] width 897 height 13
click at [724, 386] on div at bounding box center [553, 387] width 897 height 13
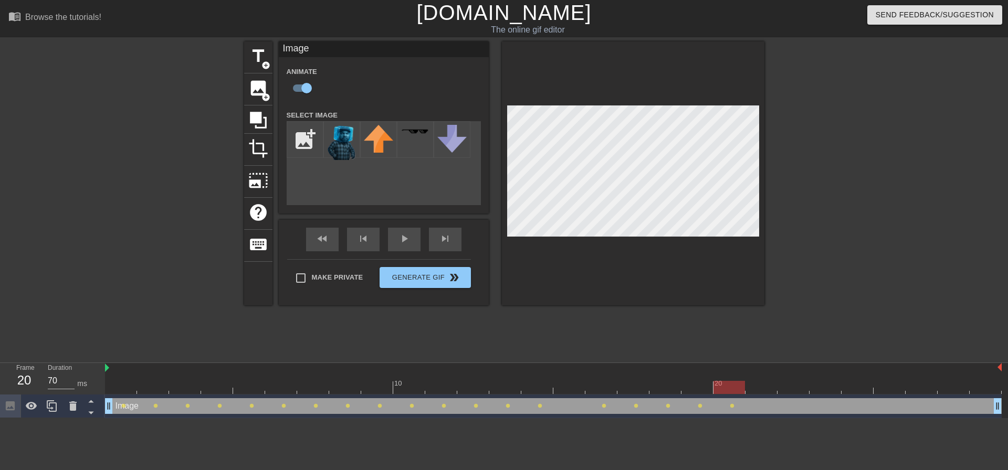
click at [749, 385] on div at bounding box center [553, 387] width 897 height 13
click at [787, 392] on div at bounding box center [553, 387] width 897 height 13
click at [823, 383] on div at bounding box center [553, 387] width 897 height 13
click at [856, 384] on div at bounding box center [553, 387] width 897 height 13
click at [885, 386] on div at bounding box center [553, 387] width 897 height 13
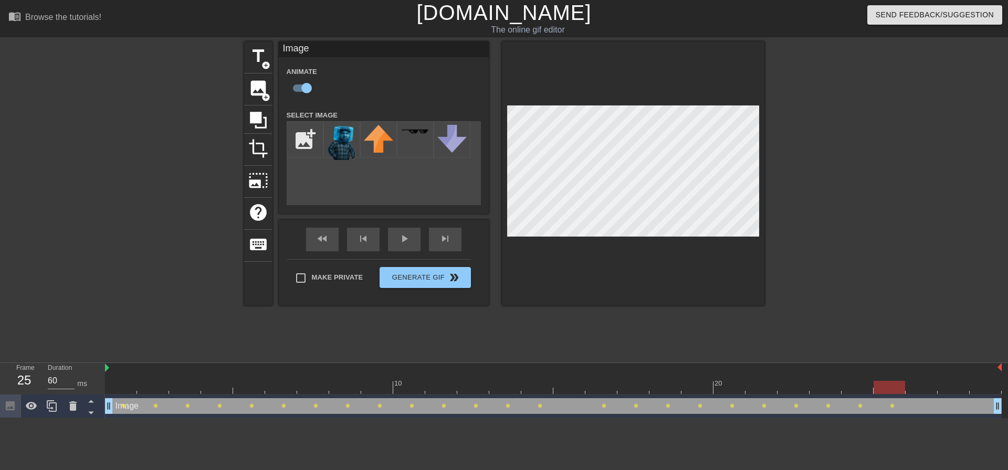
click at [916, 384] on div at bounding box center [553, 387] width 897 height 13
type input "70"
click at [958, 384] on div at bounding box center [553, 387] width 897 height 13
click at [982, 377] on div at bounding box center [986, 380] width 32 height 13
click at [927, 231] on div at bounding box center [855, 198] width 157 height 315
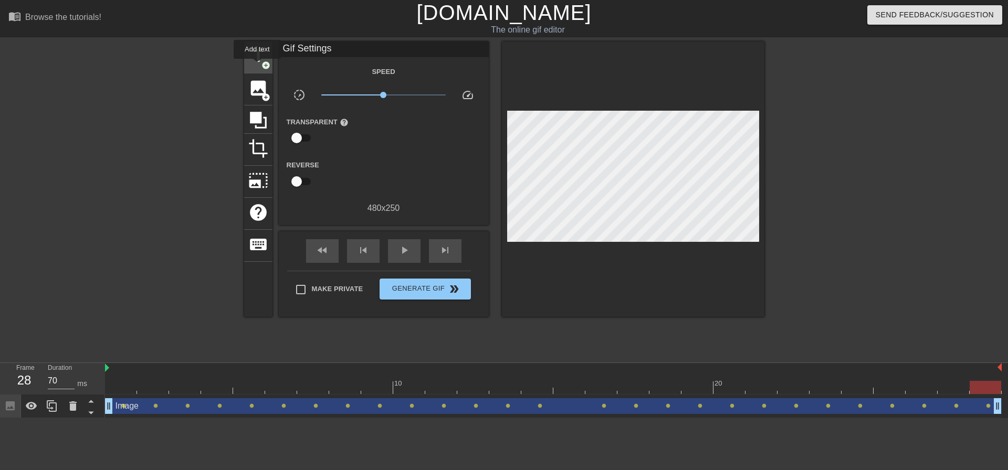
click at [257, 66] on div "title add_circle" at bounding box center [258, 57] width 28 height 32
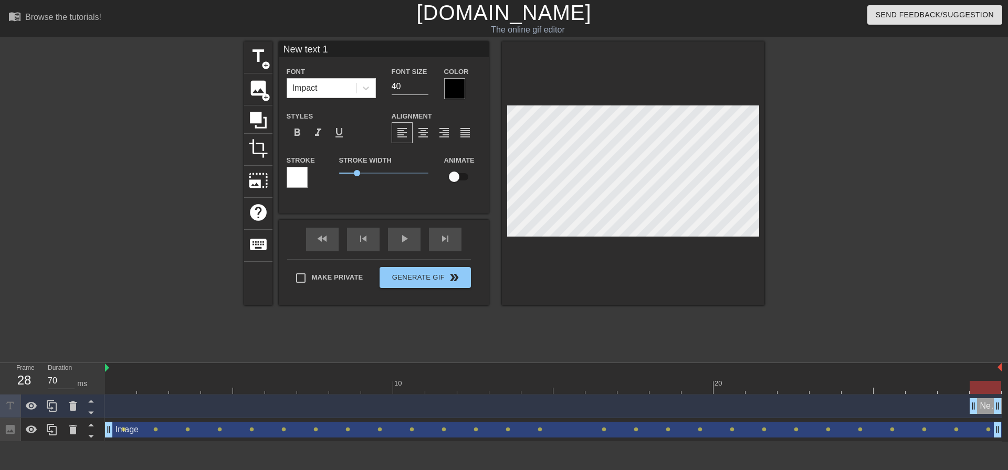
type input "C"
type textarea "C"
type input "Ca"
type textarea "Ca"
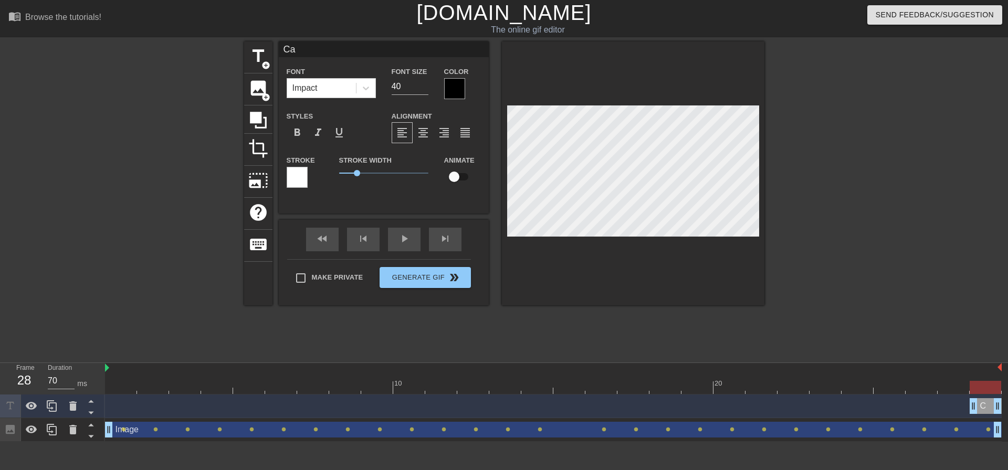
type input "Can"
type textarea "Can"
type input "Ca"
type textarea "Ca"
type input "C"
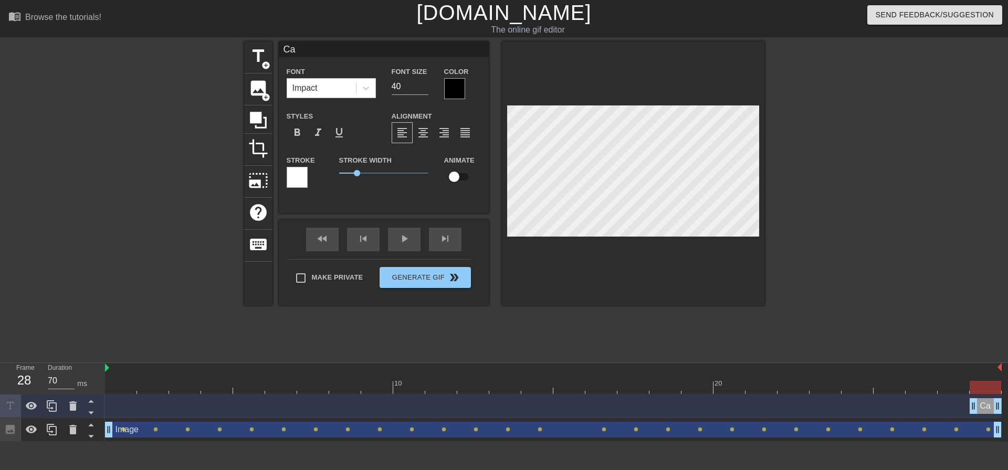
type textarea "C"
type input "C"
type textarea "C"
type input "CA"
type textarea "CA"
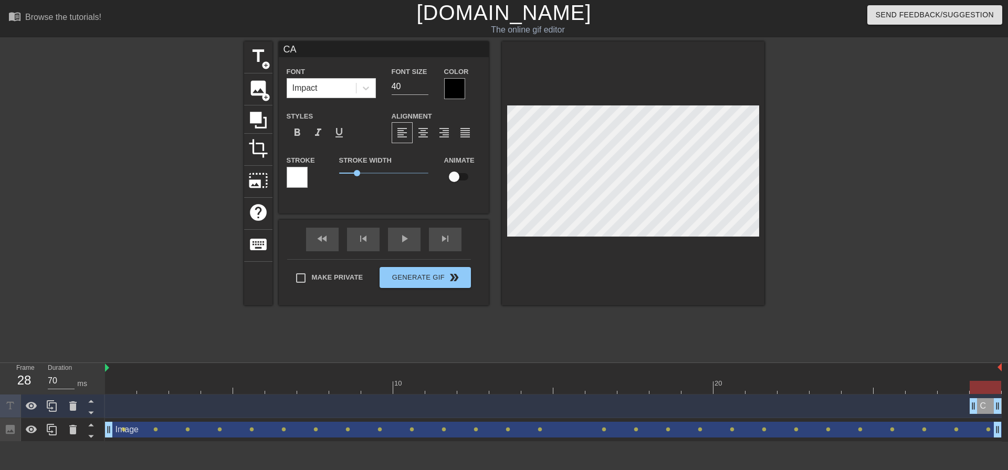
type input "CAN"
type textarea "CAN"
type input "CANT"
type textarea "CANT"
type input "CANT"
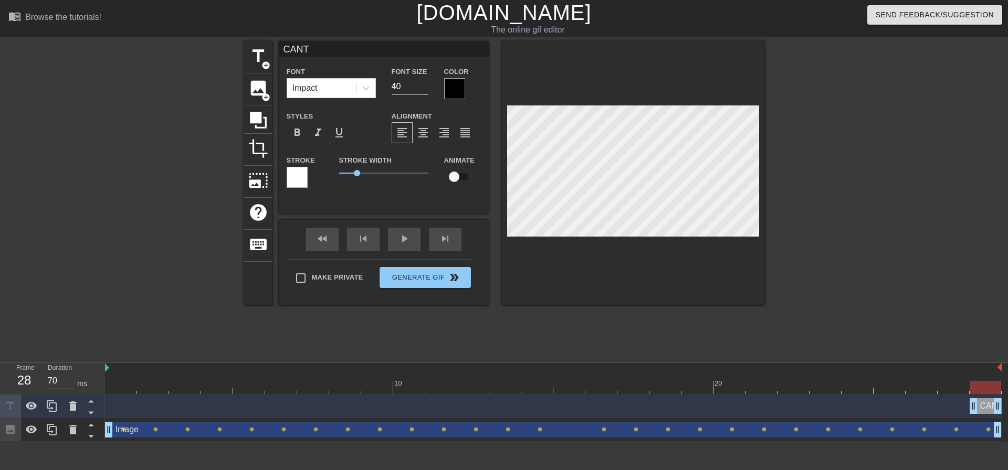
type textarea "CANT"
type input "CANT H"
type textarea "CANT H"
type input "CANT HO"
type textarea "CANT HO"
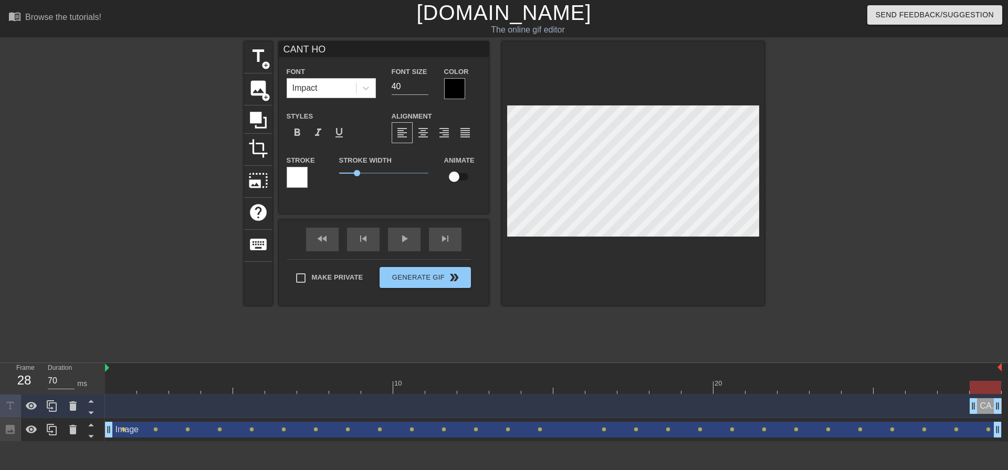
type input "CANT HOL"
type textarea "CANT HOL"
type input "CANT HOLD"
type textarea "CANT HOLD"
type input "CANT HOLD"
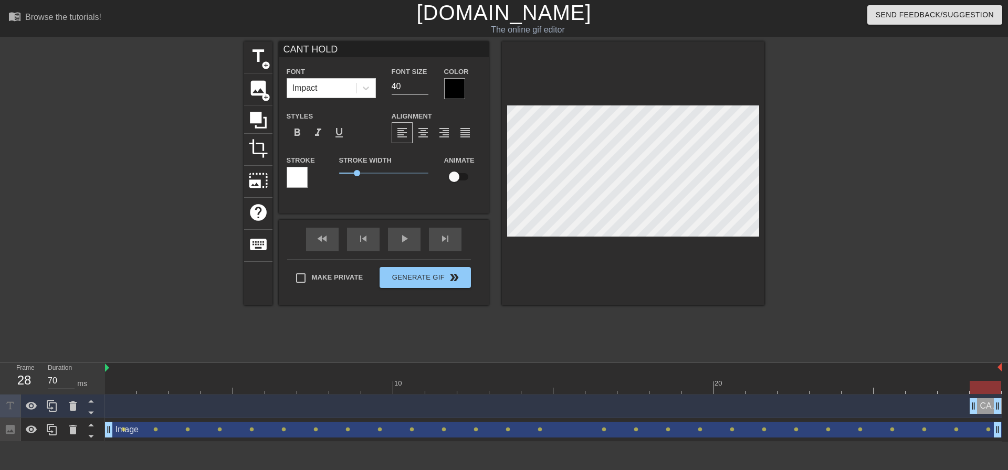
type textarea "CANT HOLD"
type input "CANT HOLD U"
type textarea "CANT HOLD U"
type input "CANT HOLD US"
type textarea "CANT HOLD US"
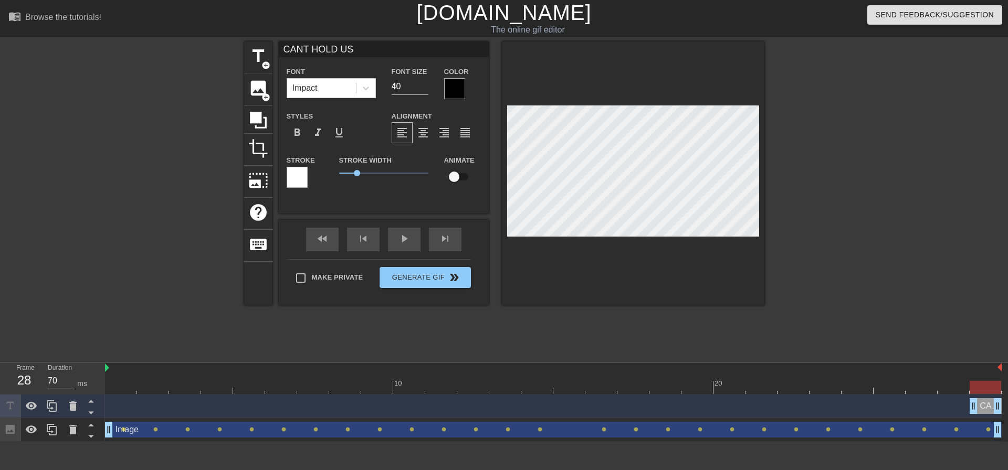
type input "CANT HOLD US"
type textarea "CANT HOLD US"
type input "CANT HOLD US D"
type textarea "CANT HOLD US D"
type input "CANT HOLD US DO"
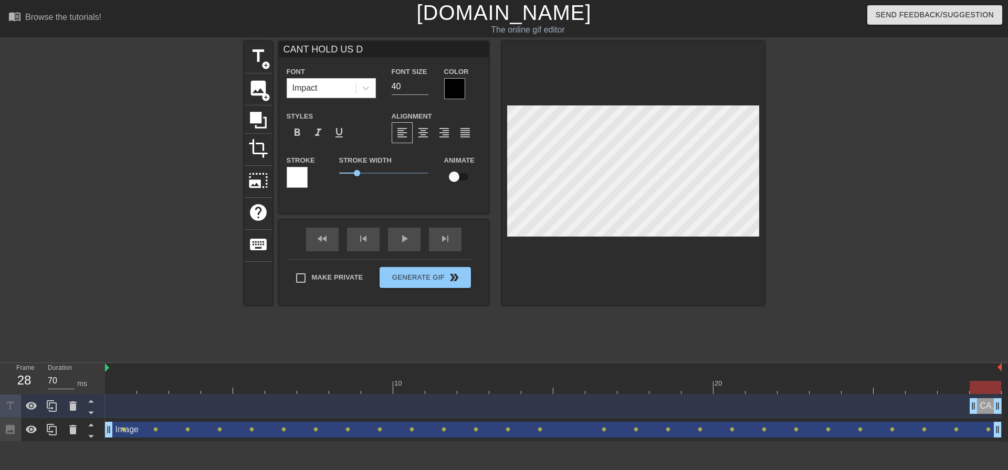
type textarea "CANT HOLD US DO"
type input "CANT HOLD US DOW"
type textarea "CANT HOLD US DOW"
type input "CANT HOLD US DOWN"
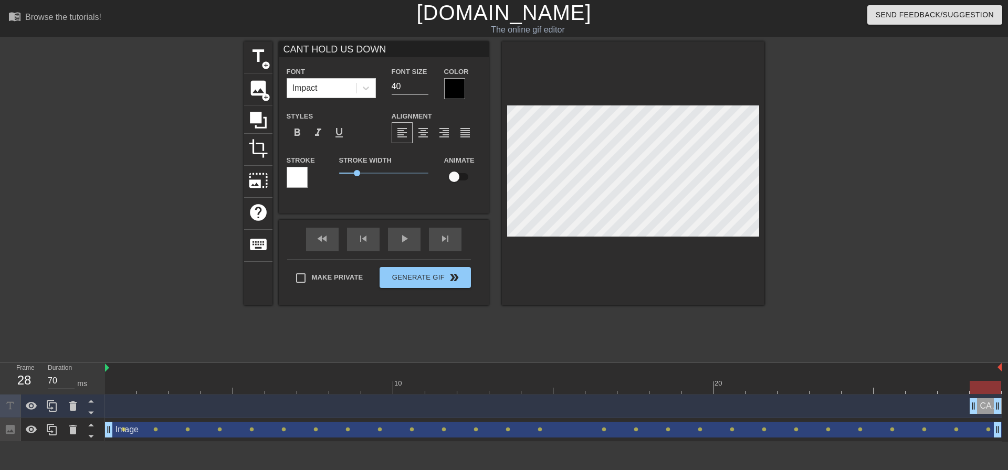
type textarea "CANT HOLD US DOWN"
click at [462, 85] on div at bounding box center [454, 88] width 21 height 21
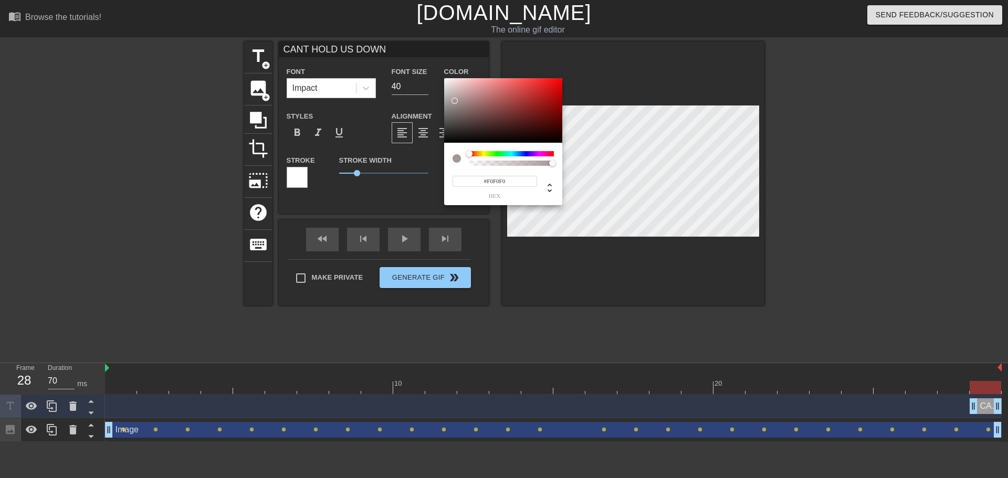
type input "#FFFFFF"
drag, startPoint x: 450, startPoint y: 92, endPoint x: 430, endPoint y: 68, distance: 31.0
click at [430, 68] on div "#FFFFFF hex" at bounding box center [504, 239] width 1008 height 478
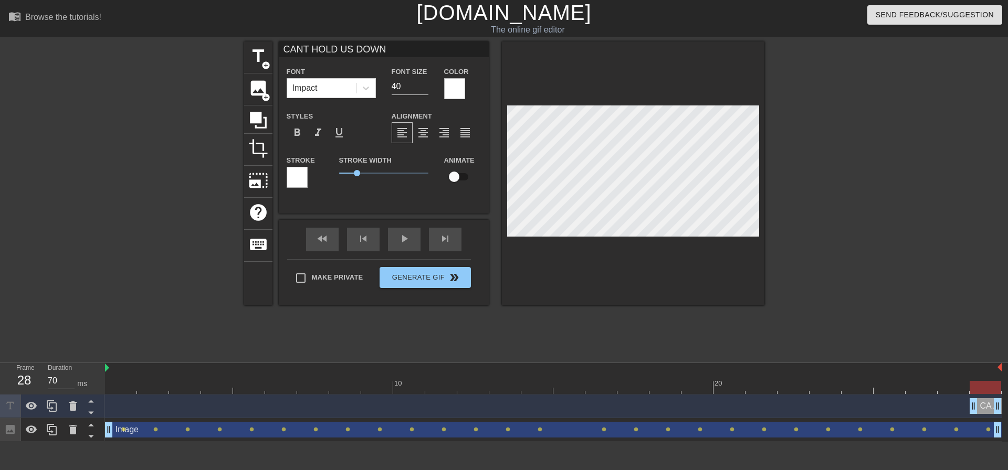
click at [283, 175] on div "Stroke" at bounding box center [305, 176] width 52 height 44
click at [291, 176] on div at bounding box center [297, 177] width 21 height 21
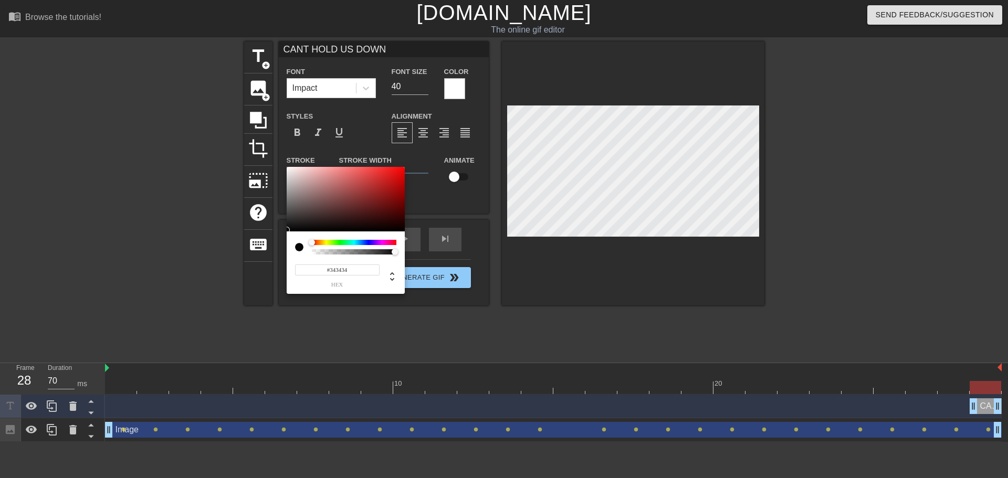
type input "#000000"
drag, startPoint x: 307, startPoint y: 211, endPoint x: 290, endPoint y: 235, distance: 29.6
click at [276, 233] on div "#000000 hex" at bounding box center [504, 239] width 1008 height 478
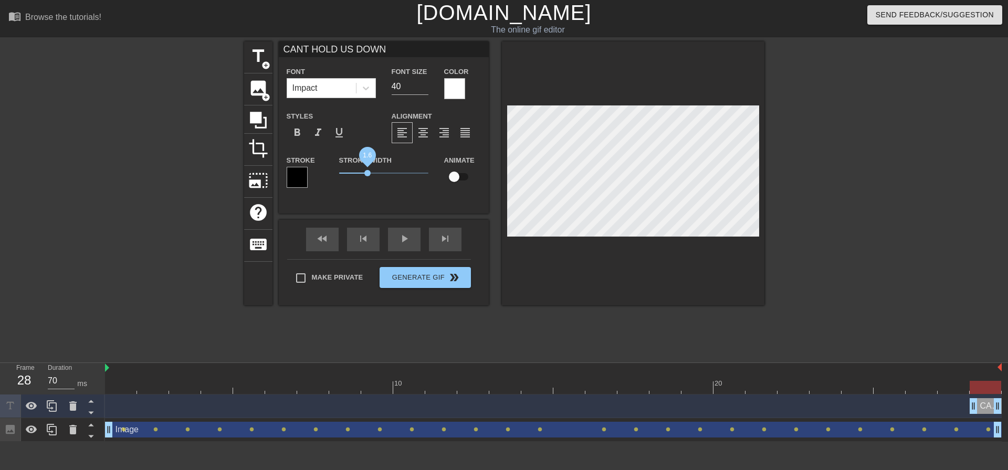
drag, startPoint x: 359, startPoint y: 172, endPoint x: 367, endPoint y: 174, distance: 8.8
click at [367, 174] on span "1.6" at bounding box center [367, 173] width 6 height 6
click at [369, 96] on div at bounding box center [365, 88] width 19 height 19
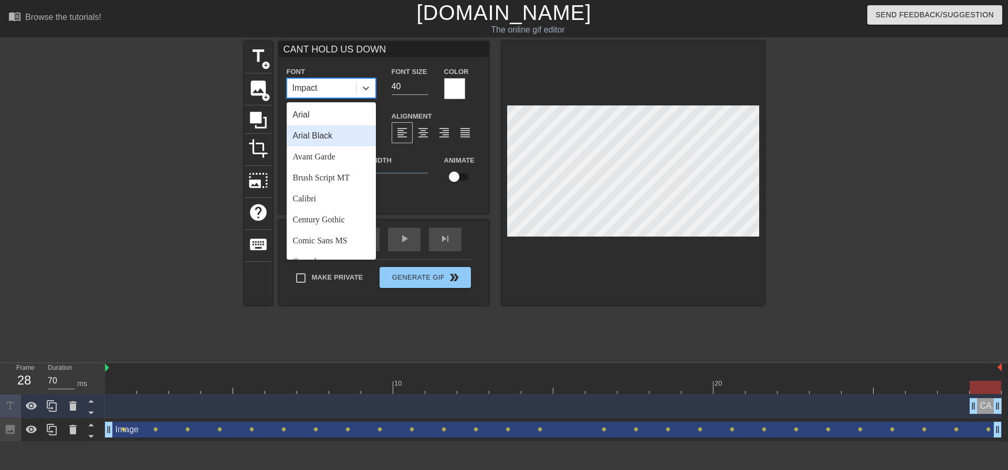
click at [351, 138] on div "Arial Black" at bounding box center [331, 135] width 89 height 21
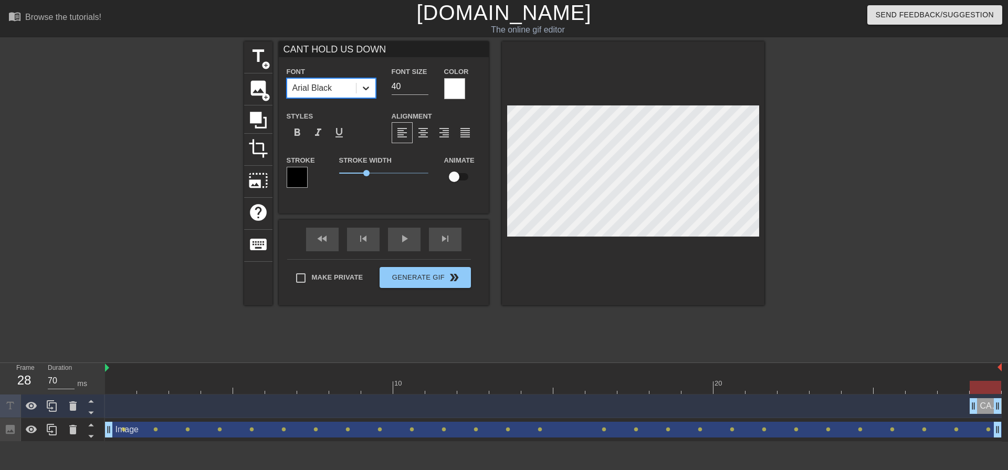
click at [366, 83] on icon at bounding box center [366, 88] width 10 height 10
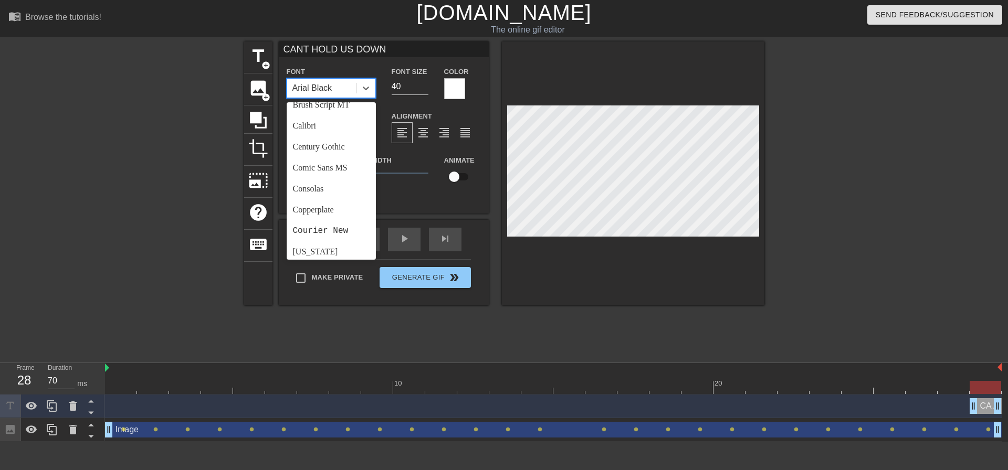
scroll to position [79, 0]
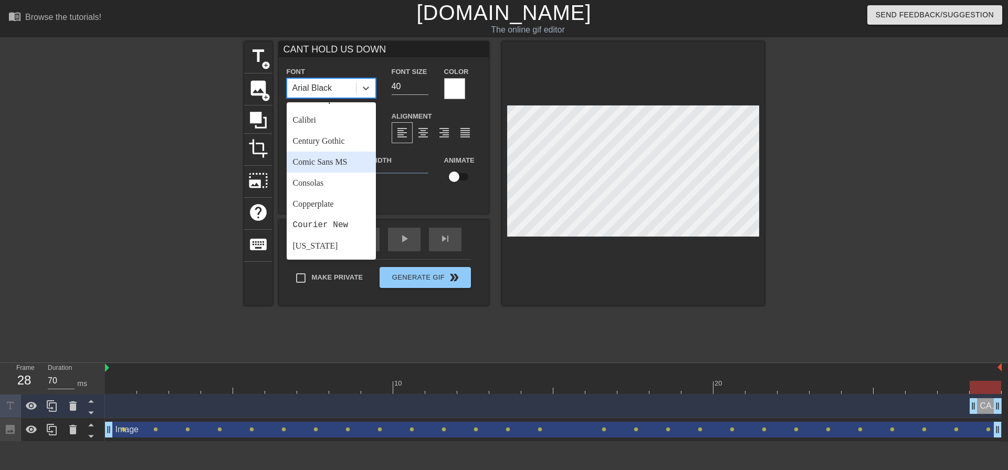
click at [348, 165] on div "Comic Sans MS" at bounding box center [331, 162] width 89 height 21
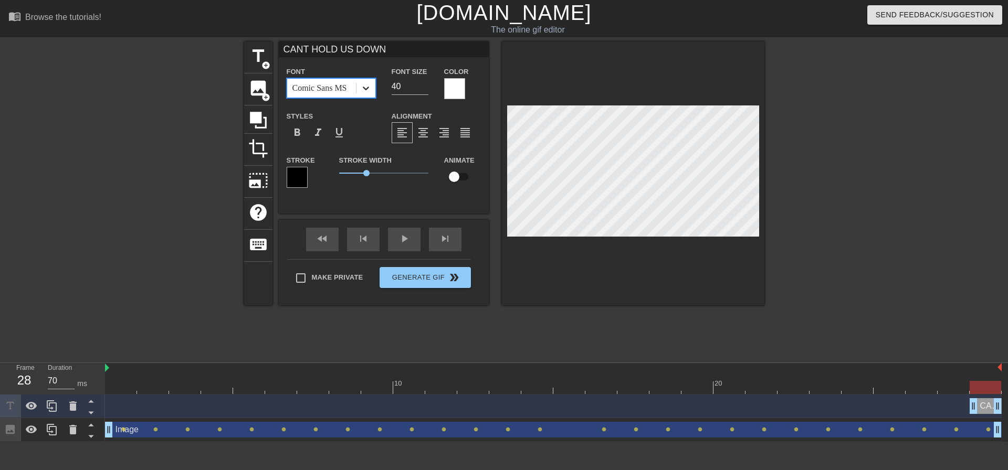
click at [365, 90] on icon at bounding box center [366, 88] width 10 height 10
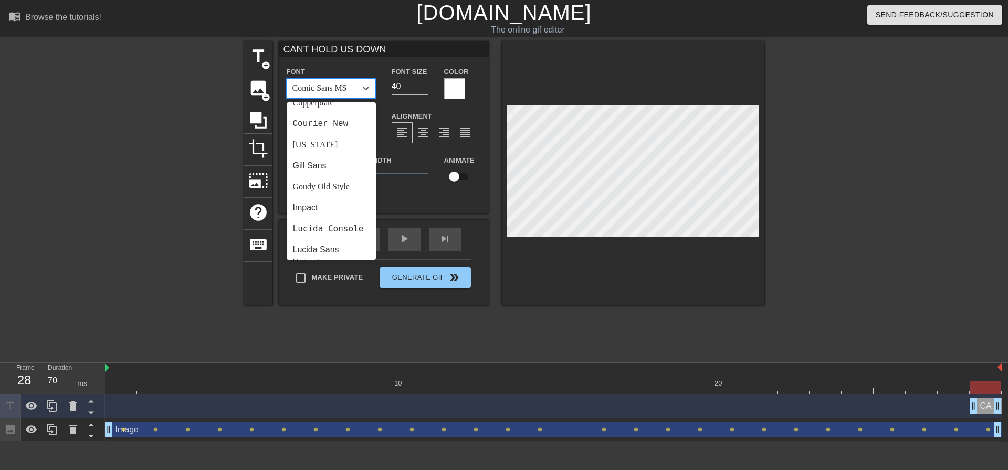
scroll to position [228, 0]
click at [335, 162] on div "Impact" at bounding box center [331, 159] width 89 height 21
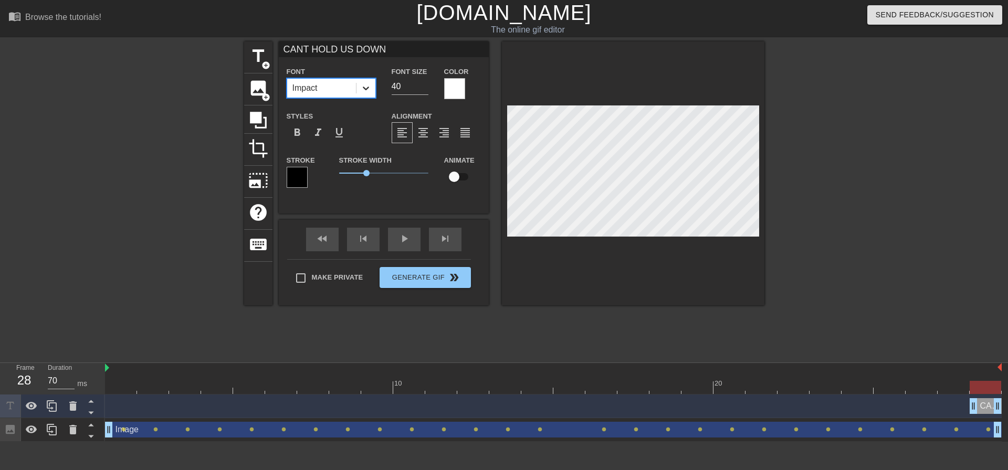
click at [367, 93] on icon at bounding box center [366, 88] width 10 height 10
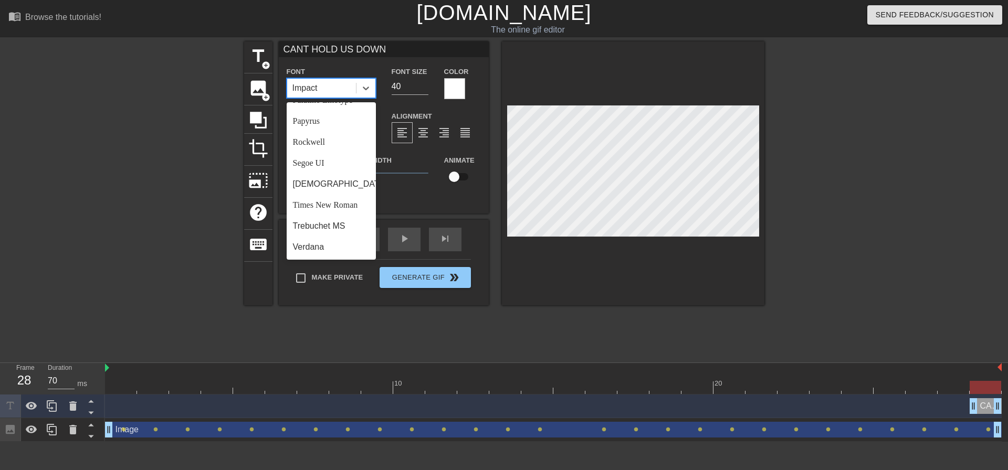
scroll to position [366, 0]
click at [331, 195] on div "[DEMOGRAPHIC_DATA]" at bounding box center [331, 184] width 89 height 21
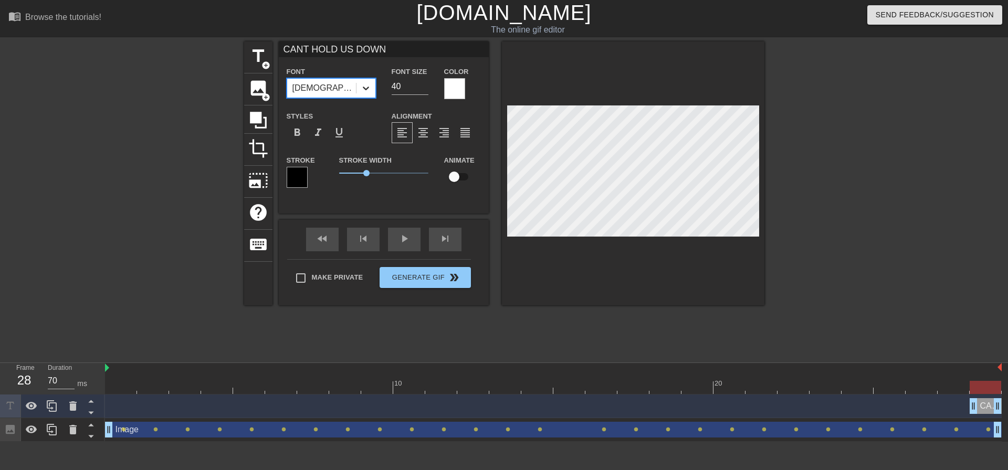
click at [363, 91] on icon at bounding box center [366, 88] width 10 height 10
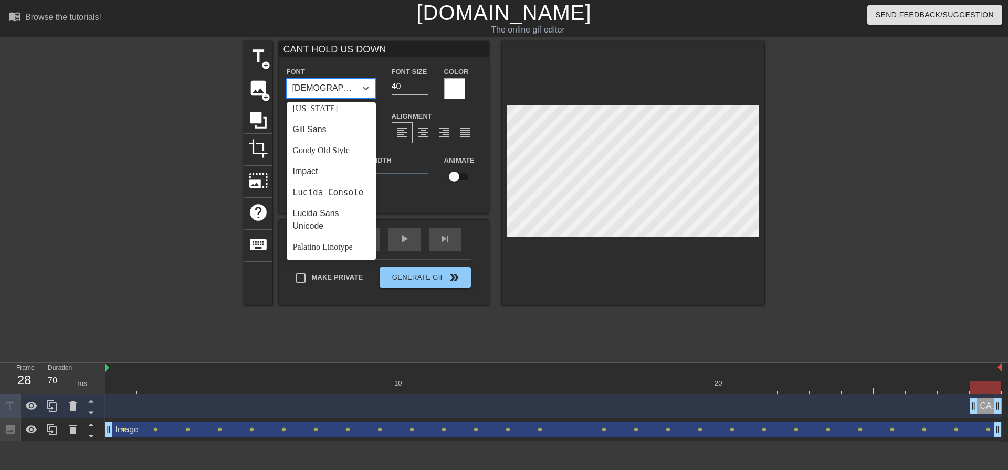
scroll to position [376, 0]
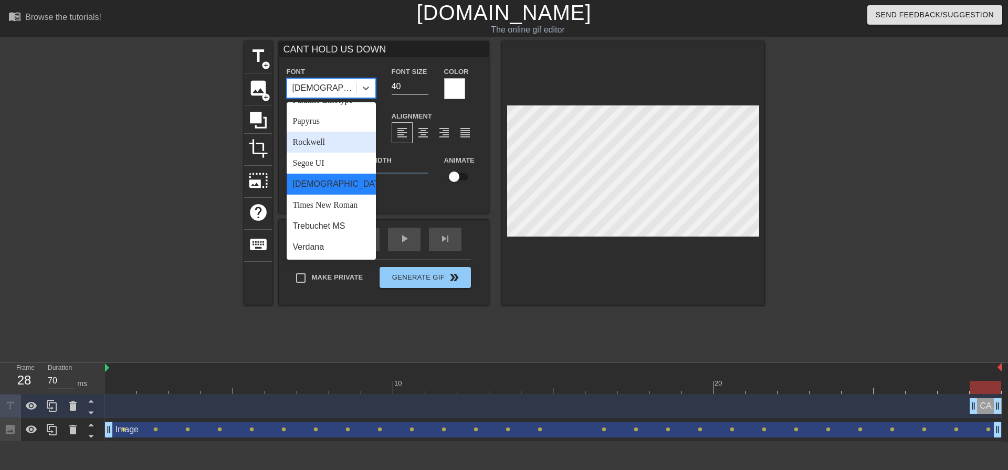
click at [320, 149] on div "Rockwell" at bounding box center [331, 142] width 89 height 21
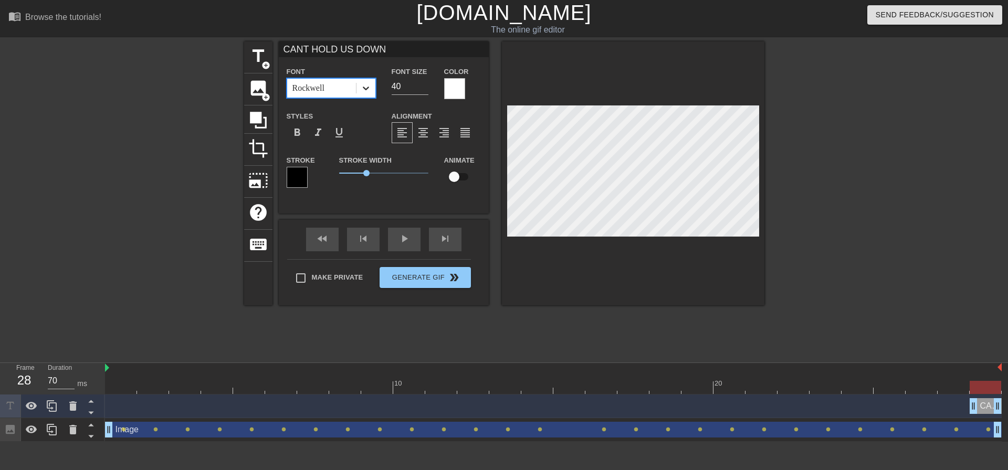
click at [363, 87] on icon at bounding box center [366, 89] width 6 height 4
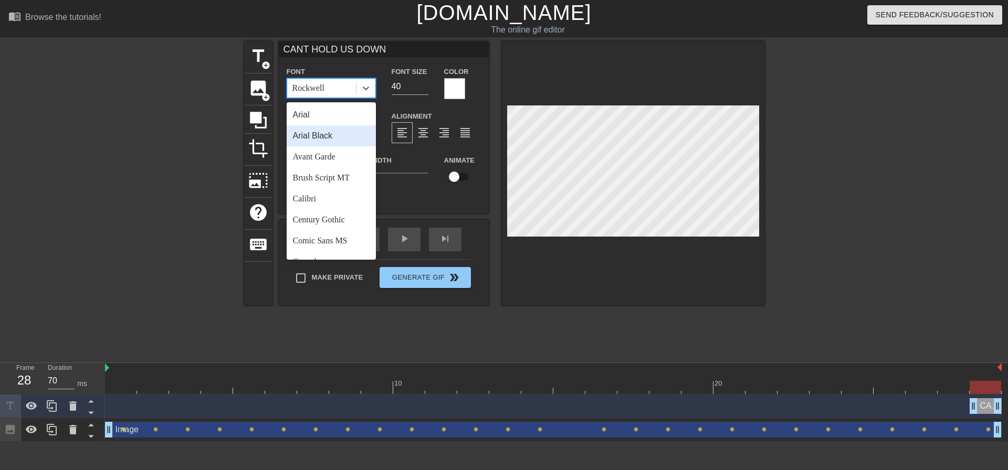
click at [350, 132] on div "Arial Black" at bounding box center [331, 135] width 89 height 21
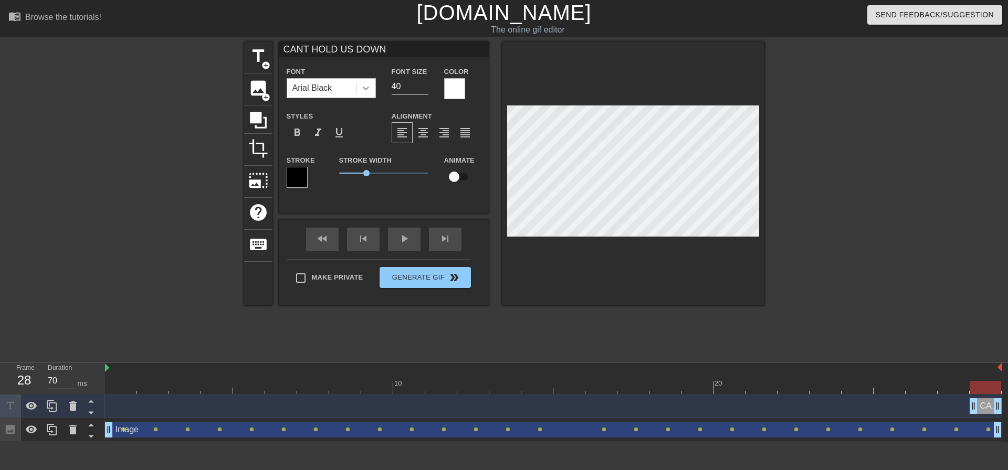
click at [365, 90] on icon at bounding box center [366, 89] width 6 height 4
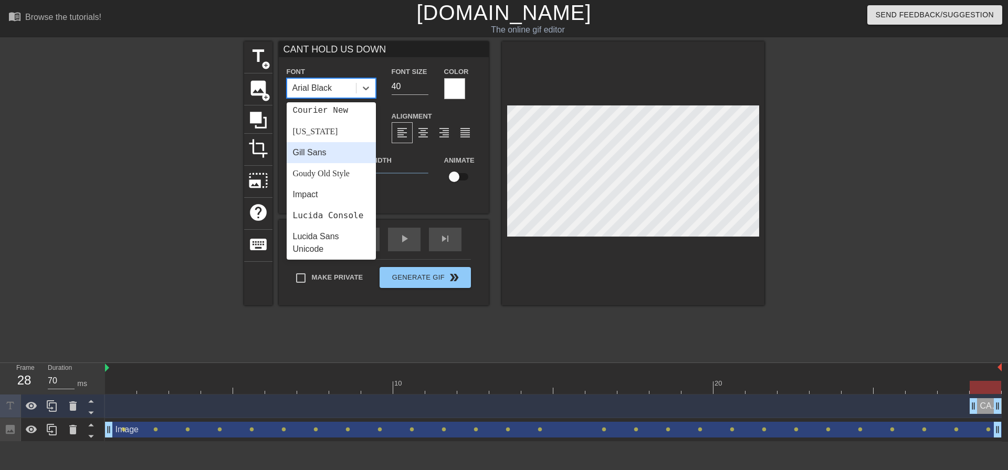
scroll to position [210, 0]
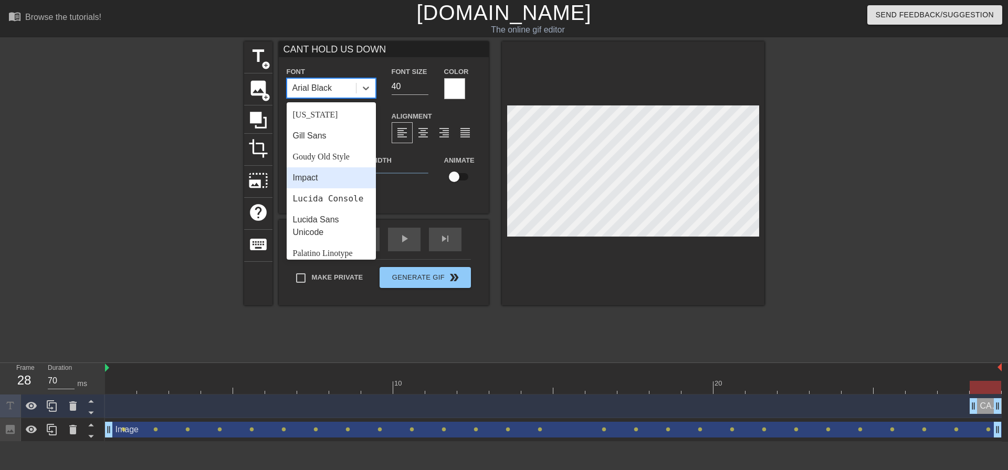
click at [328, 185] on div "Impact" at bounding box center [331, 177] width 89 height 21
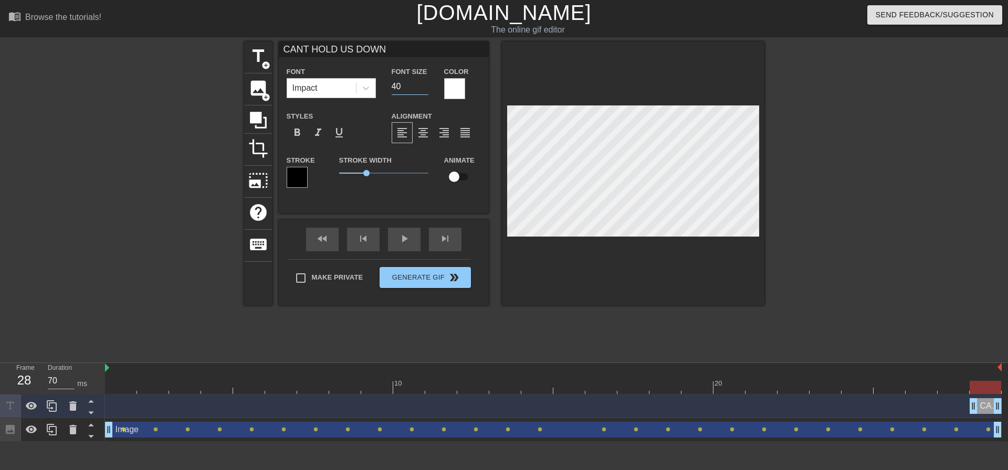
drag, startPoint x: 404, startPoint y: 88, endPoint x: 388, endPoint y: 86, distance: 15.8
click at [388, 86] on div "Font Size 40" at bounding box center [410, 82] width 52 height 34
type input "50"
click at [256, 442] on html "menu_book Browse the tutorials! [DOMAIN_NAME] The online gif editor Send Feedba…" at bounding box center [504, 221] width 1008 height 442
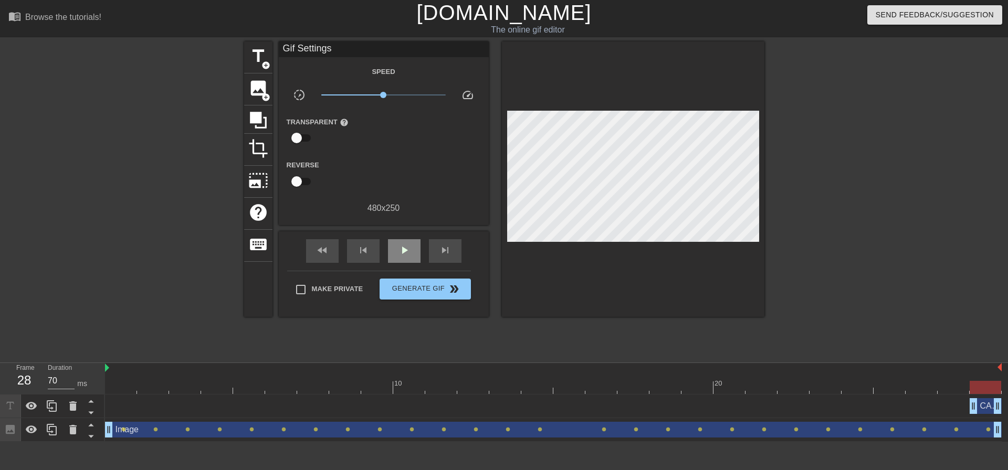
click at [406, 253] on span "play_arrow" at bounding box center [404, 250] width 13 height 13
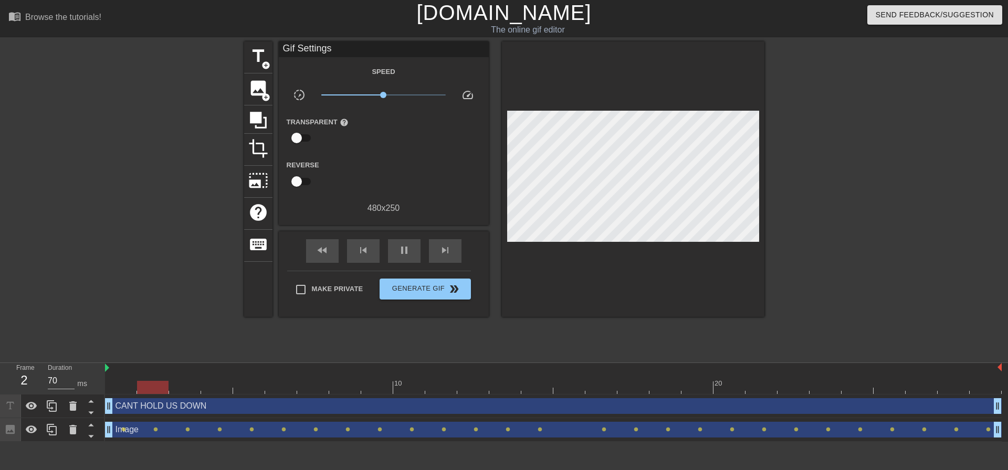
drag, startPoint x: 971, startPoint y: 409, endPoint x: 114, endPoint y: 421, distance: 856.9
click at [106, 421] on div "CANT HOLD US DOWN drag_handle drag_handle Image drag_handle drag_handle lens le…" at bounding box center [556, 418] width 903 height 47
type input "70"
click at [438, 284] on span "Generate Gif double_arrow" at bounding box center [425, 289] width 82 height 13
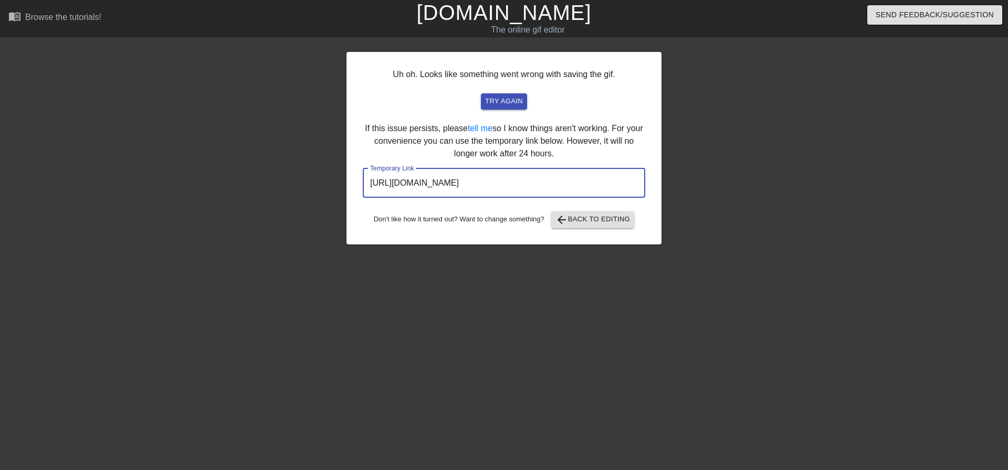
drag, startPoint x: 598, startPoint y: 185, endPoint x: 337, endPoint y: 191, distance: 261.5
click at [337, 190] on div "Uh oh. Looks like something went wrong with saving the gif. try again If this i…" at bounding box center [504, 198] width 1008 height 315
